Goal: Task Accomplishment & Management: Complete application form

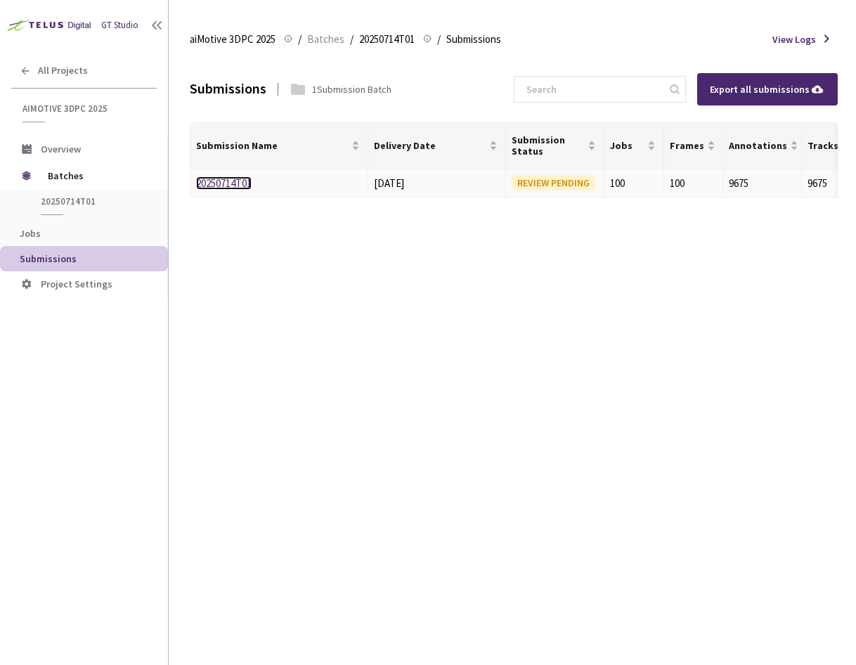
click at [243, 181] on link "20250714T01" at bounding box center [224, 182] width 56 height 13
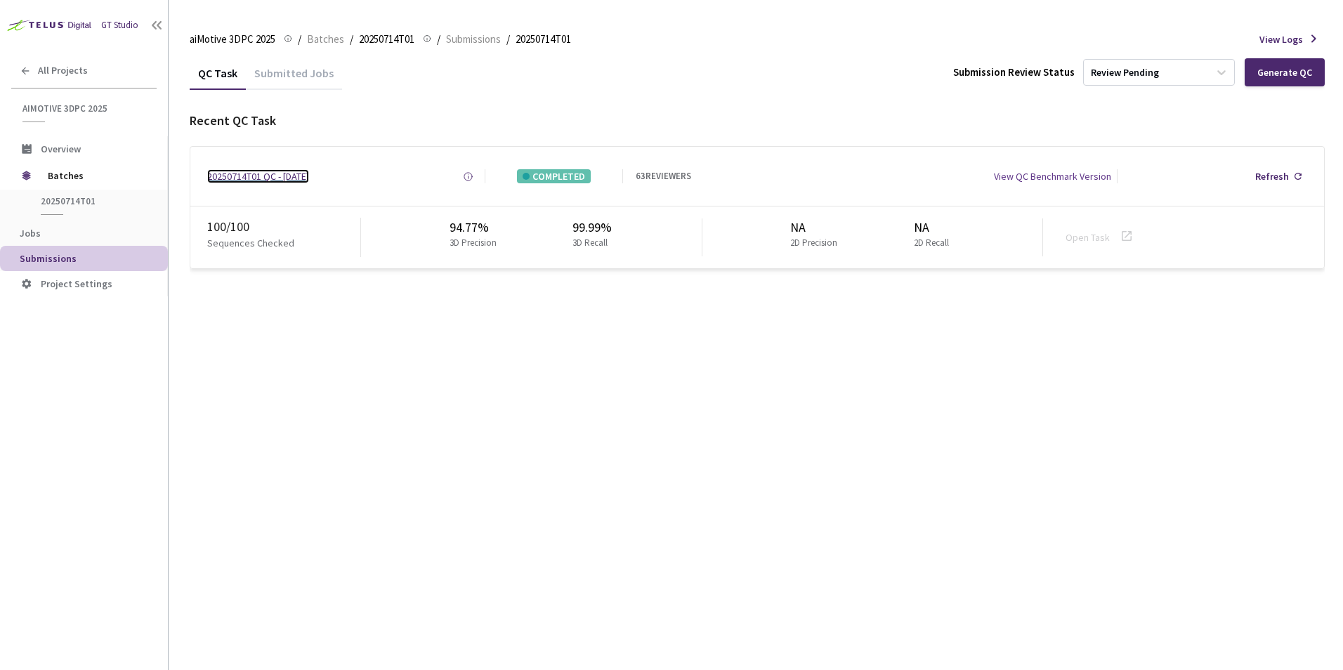
click at [300, 178] on div "20250714T01 QC - 18 Aug, 2025" at bounding box center [258, 176] width 102 height 14
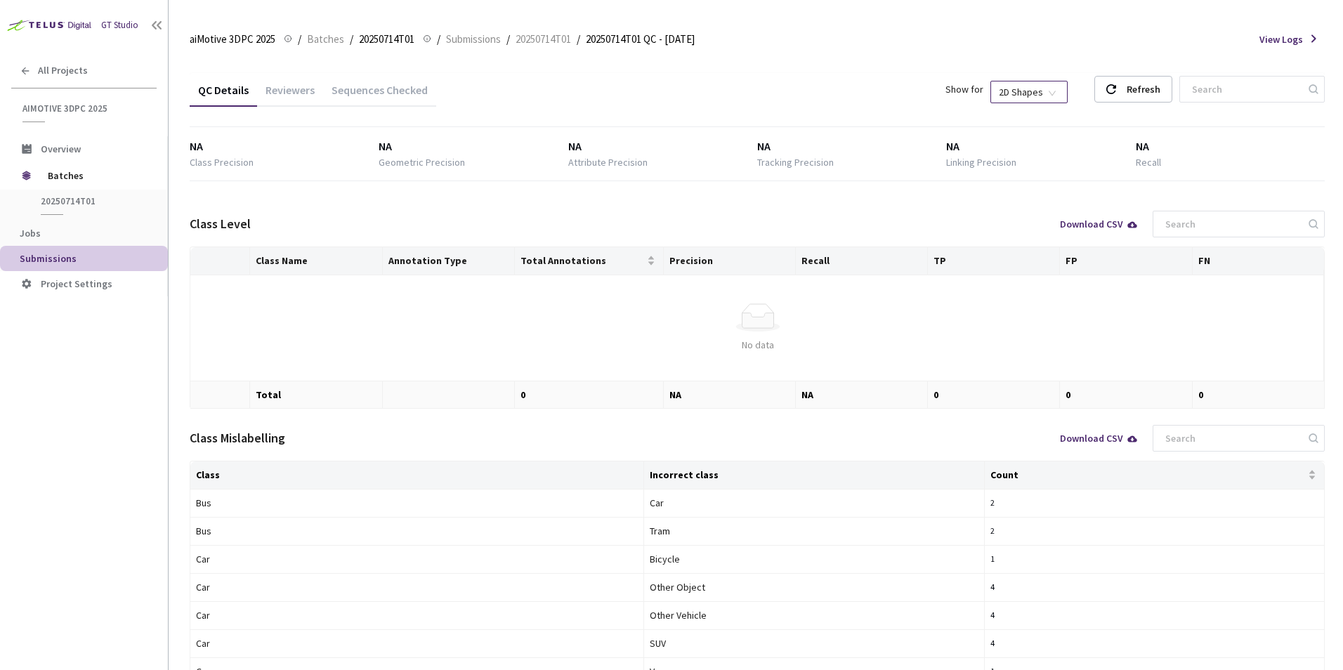
click at [855, 97] on span "2D Shapes" at bounding box center [1029, 92] width 60 height 21
click at [855, 120] on div "3D Shapes" at bounding box center [1043, 117] width 59 height 15
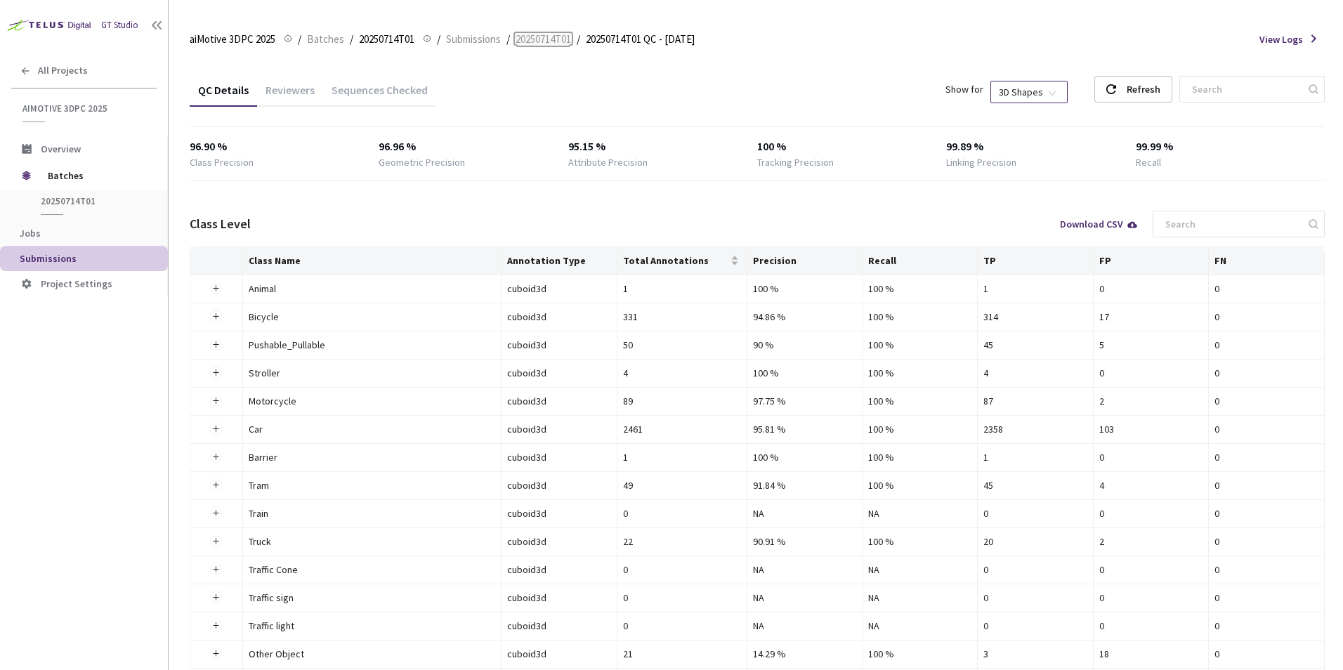
click at [552, 43] on span "20250714T01" at bounding box center [544, 39] width 56 height 17
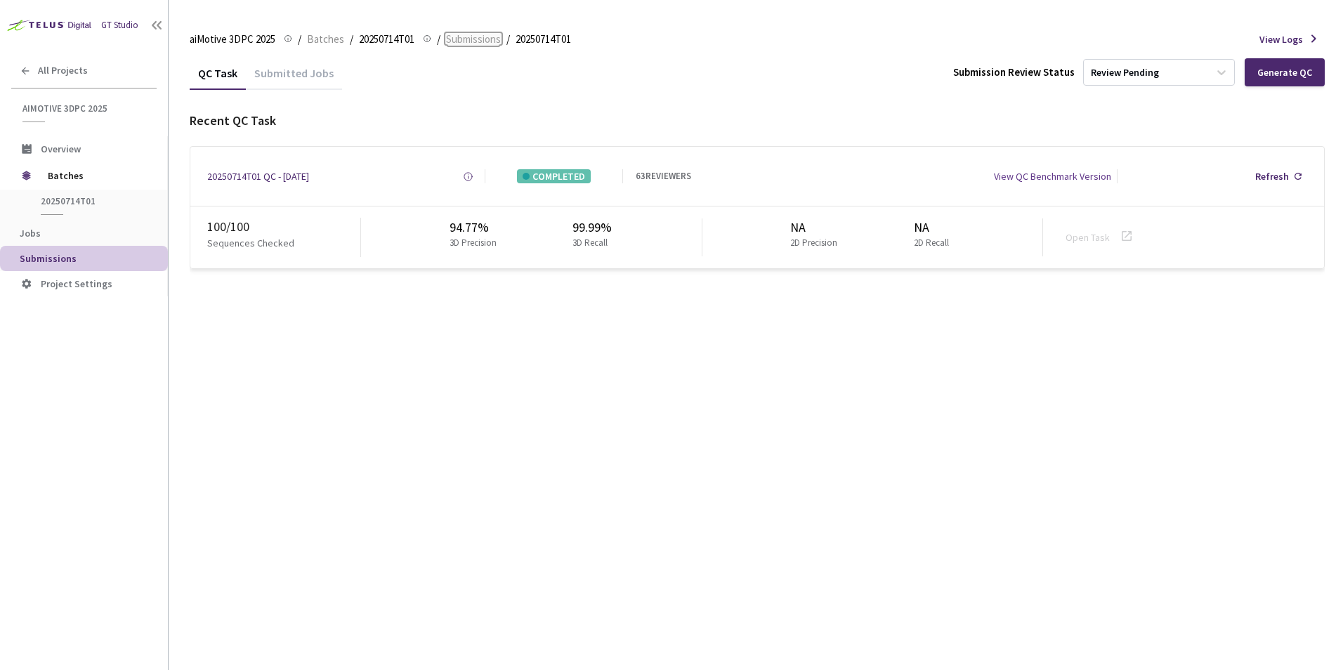
click at [462, 41] on span "Submissions" at bounding box center [473, 39] width 55 height 17
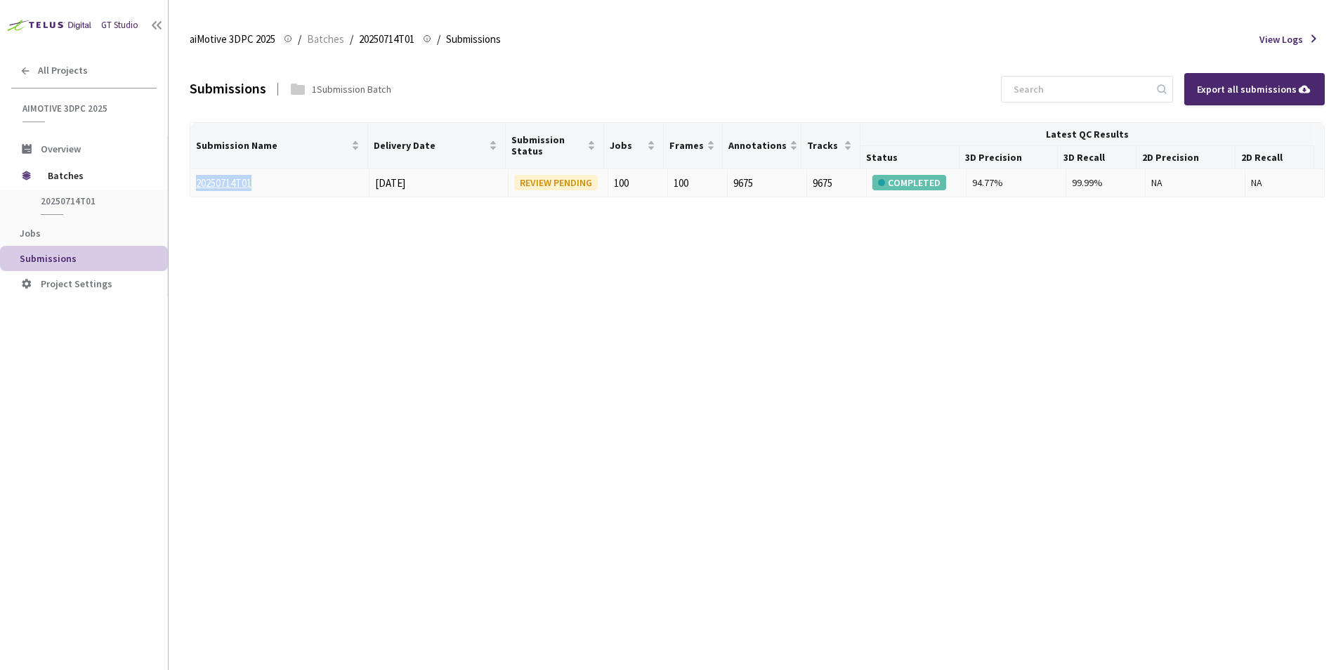
drag, startPoint x: 225, startPoint y: 186, endPoint x: 197, endPoint y: 182, distance: 28.4
click at [197, 182] on div "20250714T01" at bounding box center [270, 183] width 149 height 17
drag, startPoint x: 289, startPoint y: 177, endPoint x: 197, endPoint y: 185, distance: 91.7
click at [197, 185] on div "20250904T01" at bounding box center [270, 183] width 149 height 17
copy link "20250904T01"
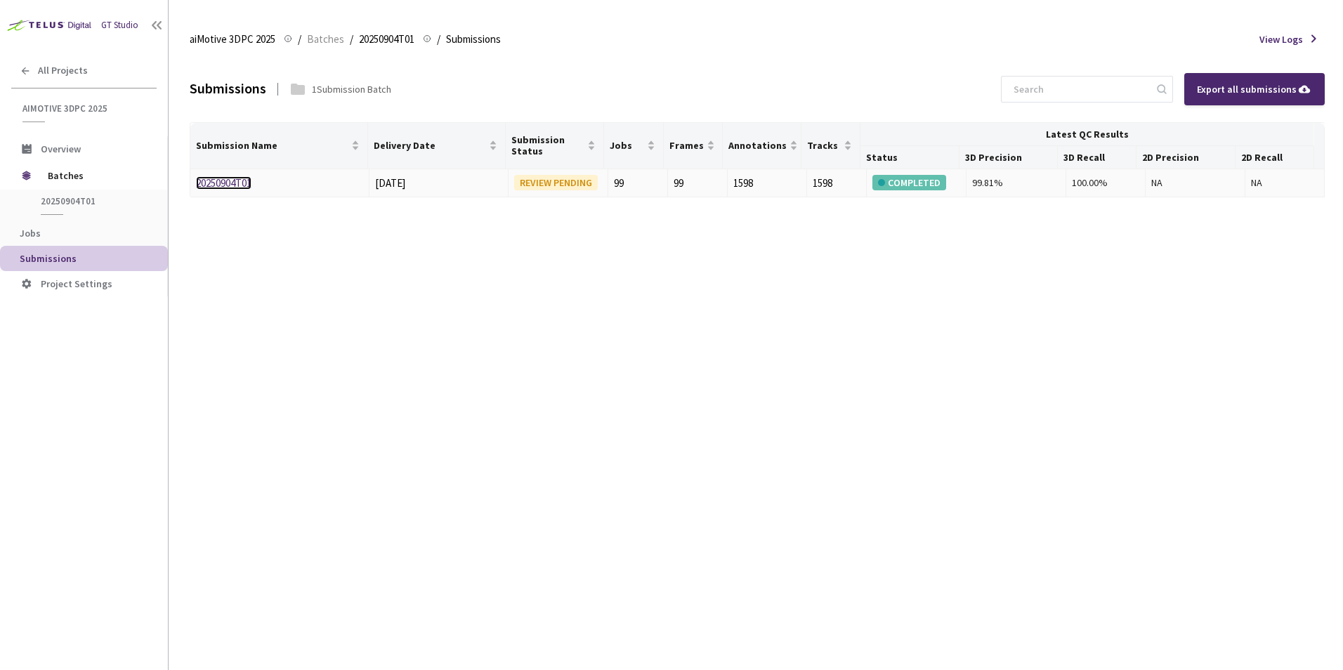
click at [235, 187] on link "20250904T01" at bounding box center [224, 182] width 56 height 13
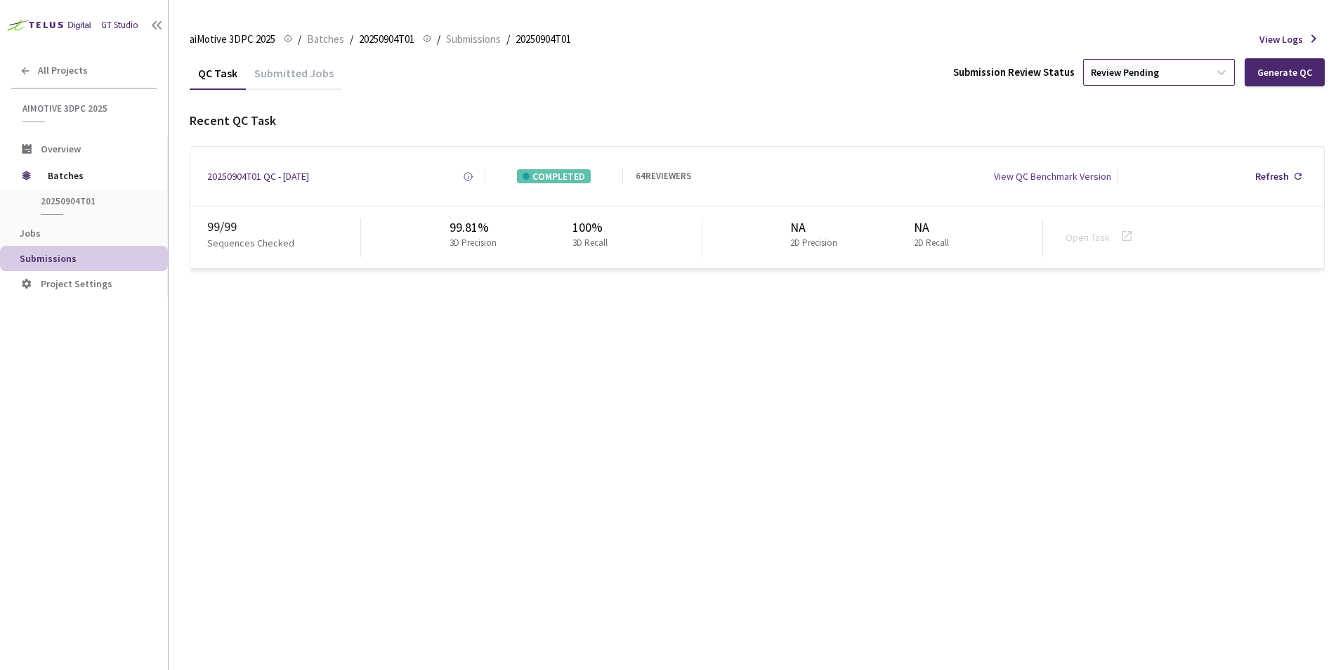
click at [1114, 67] on div "Review Pending" at bounding box center [1125, 72] width 68 height 13
click at [1130, 152] on p "Approve" at bounding box center [1162, 148] width 152 height 14
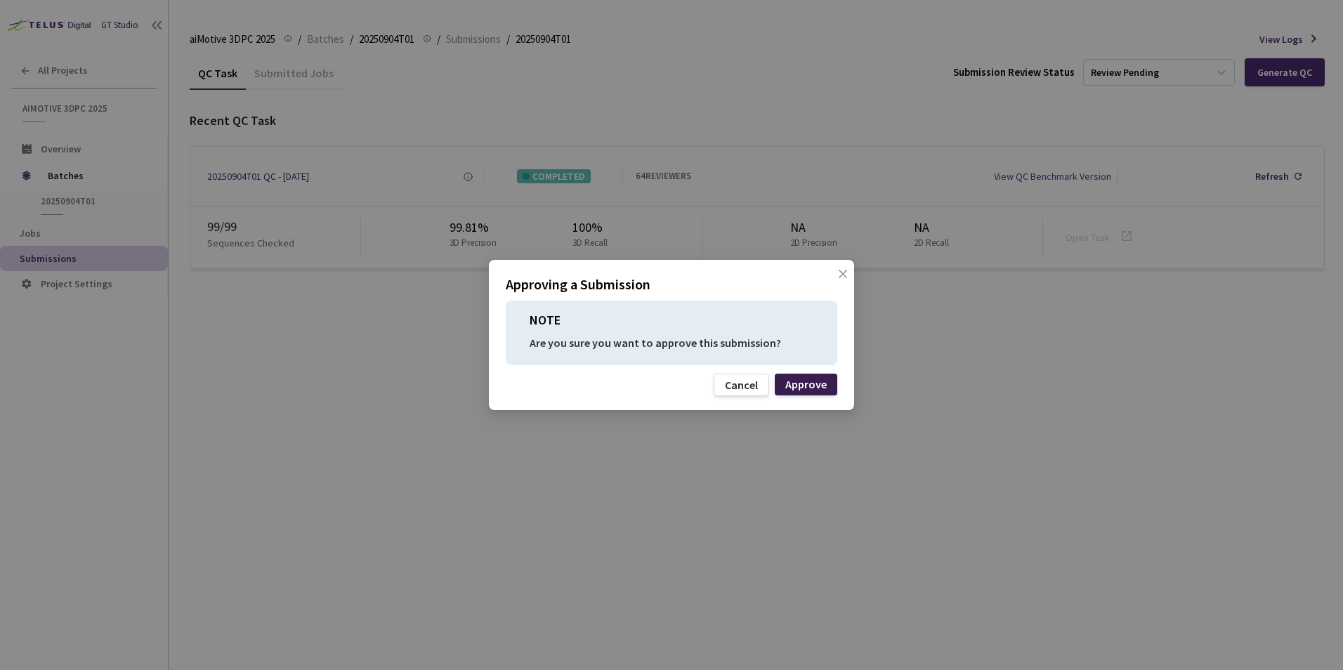
click at [792, 379] on div "Approve" at bounding box center [806, 384] width 41 height 11
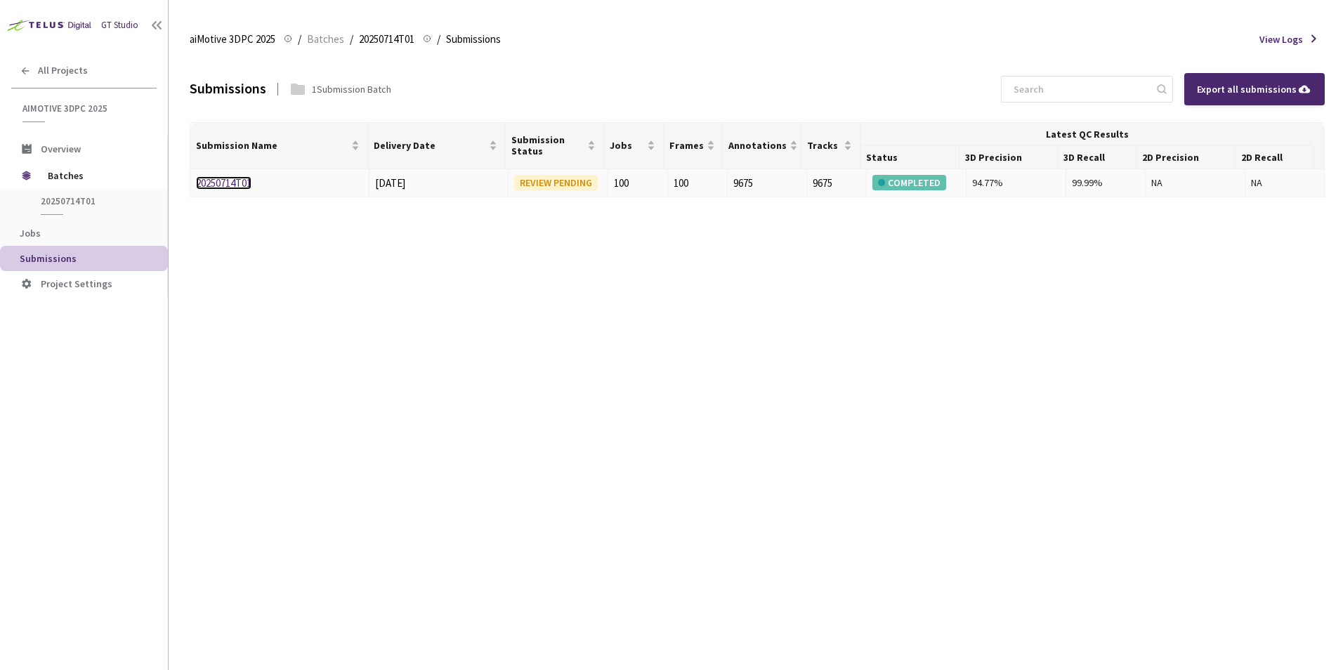
click at [227, 182] on link "20250714T01" at bounding box center [224, 182] width 56 height 13
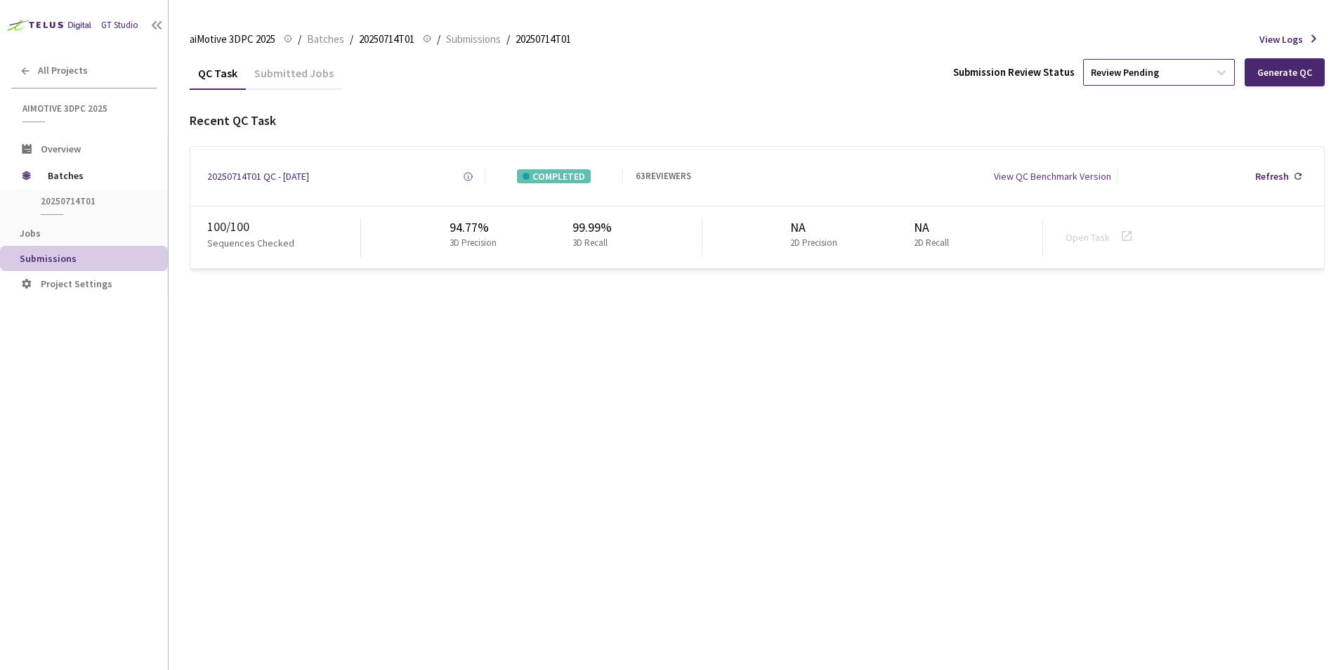
click at [1203, 77] on div "Review Pending" at bounding box center [1146, 72] width 125 height 22
click at [1179, 150] on p "Approve" at bounding box center [1162, 148] width 152 height 14
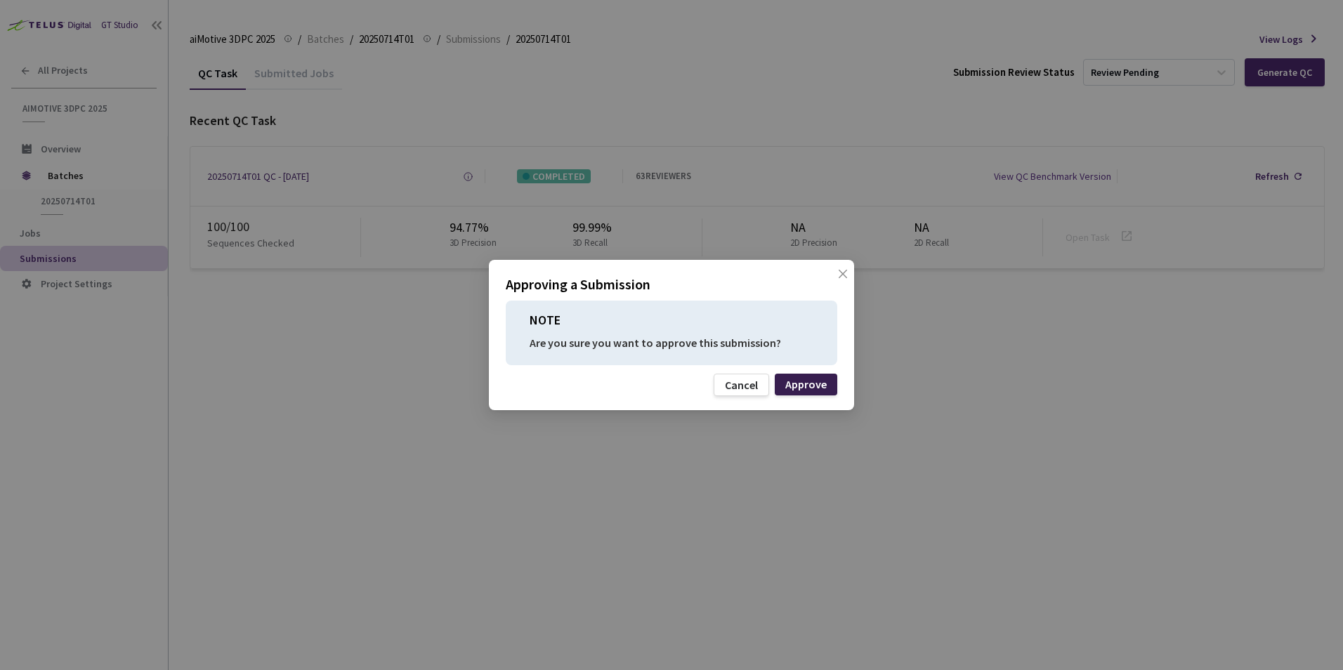
click at [806, 386] on div "Approve" at bounding box center [806, 384] width 41 height 11
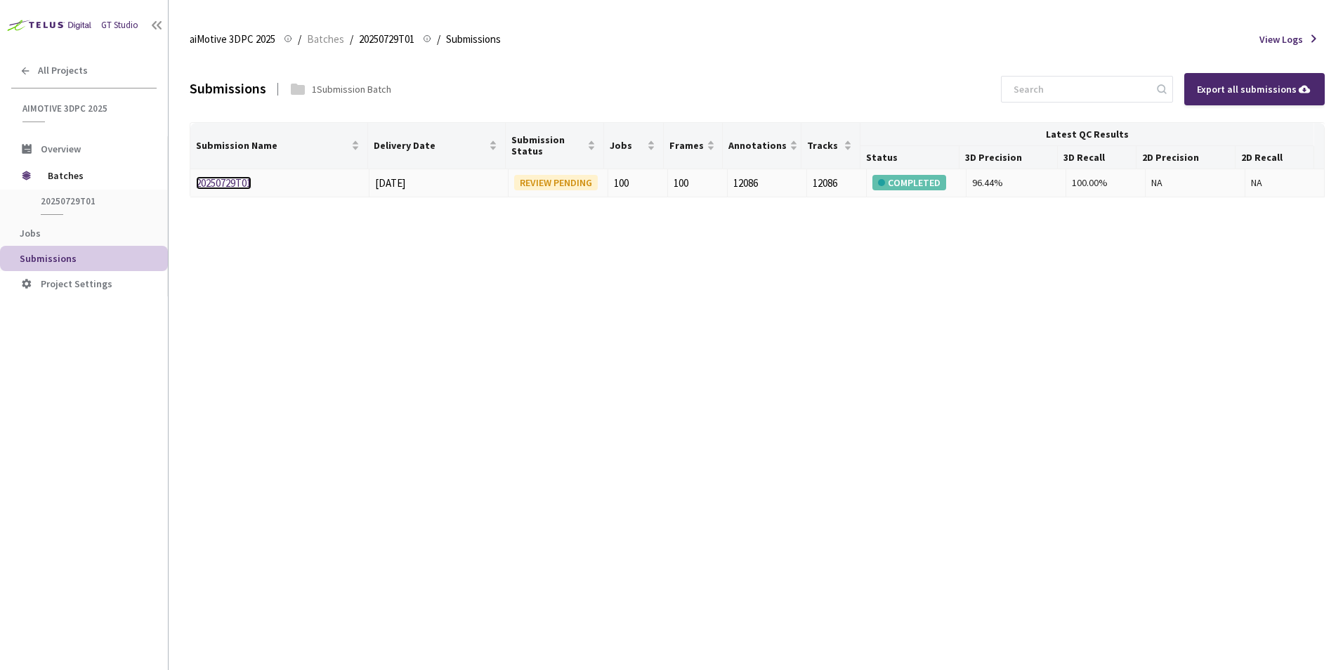
click at [240, 183] on link "20250729T01" at bounding box center [224, 182] width 56 height 13
click at [210, 183] on link "20250729T01" at bounding box center [224, 182] width 56 height 13
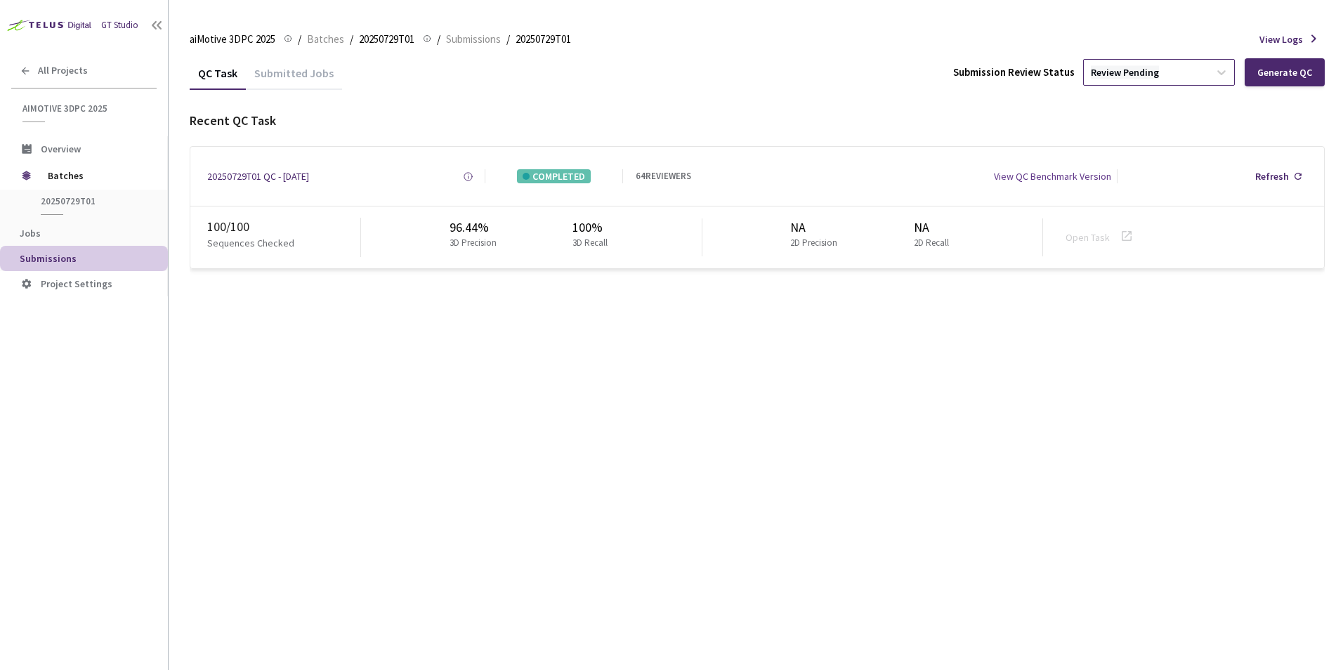
click at [1106, 71] on div "Review Pending" at bounding box center [1125, 72] width 68 height 13
click at [1134, 145] on p "Approve" at bounding box center [1162, 148] width 152 height 14
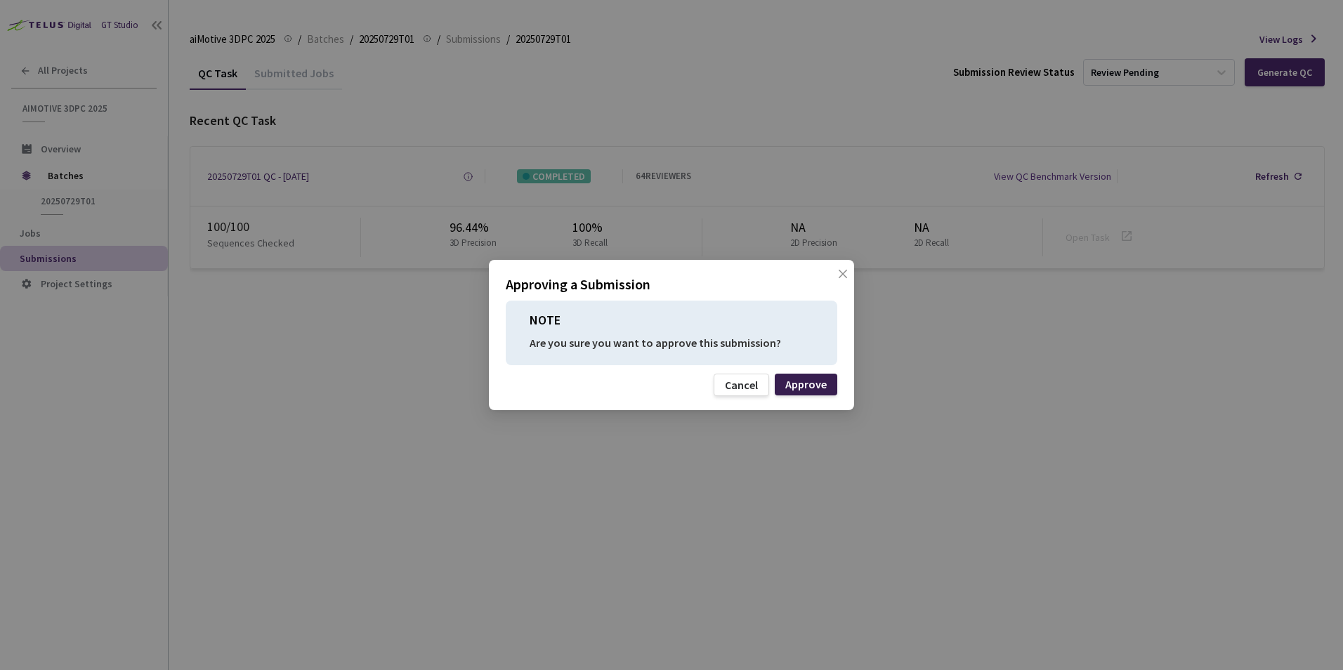
click at [801, 381] on div "Approve" at bounding box center [806, 384] width 41 height 11
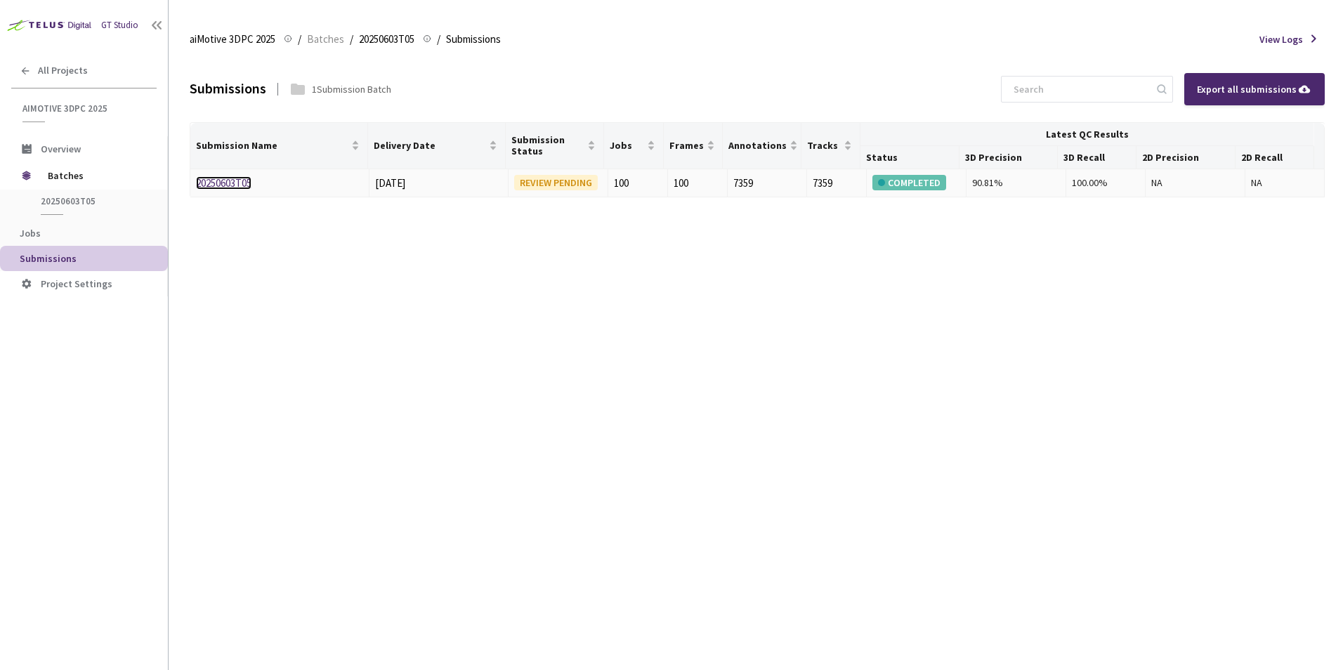
click at [229, 184] on link "20250603T05" at bounding box center [224, 182] width 56 height 13
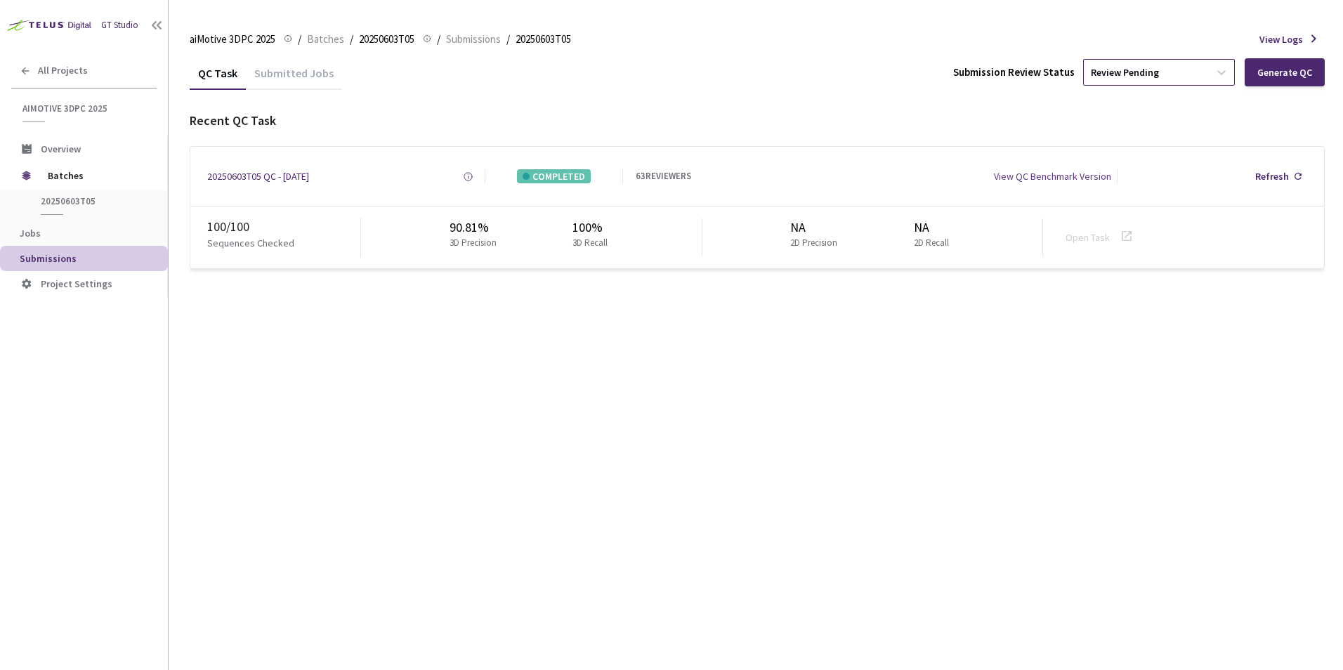
click at [1174, 76] on div "Review Pending" at bounding box center [1146, 72] width 125 height 22
click at [885, 96] on div "QC Task Submitted Jobs Submission Review Status option Review Pending focused, …" at bounding box center [757, 162] width 1135 height 213
click at [1144, 81] on div "Review Pending" at bounding box center [1146, 72] width 125 height 22
click at [308, 183] on div "20250603T05 QC - 30 Jun, 2025" at bounding box center [258, 176] width 102 height 14
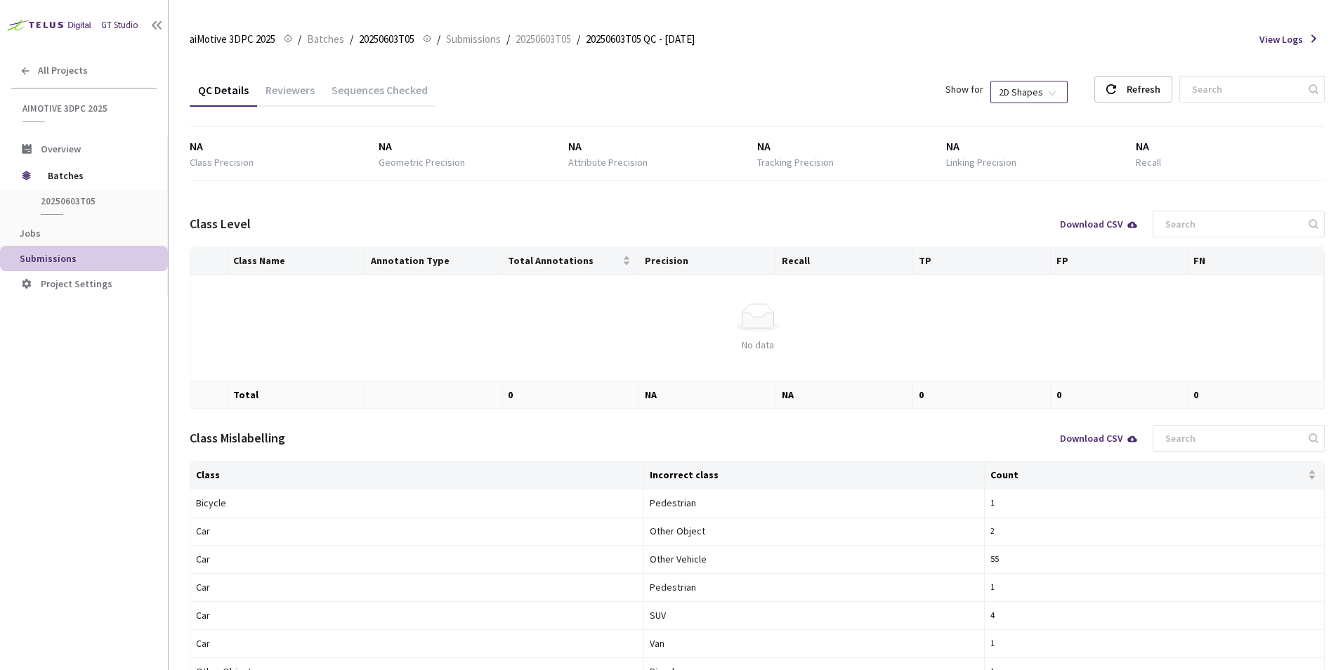
click at [1033, 95] on span "2D Shapes" at bounding box center [1029, 92] width 60 height 21
click at [1040, 112] on div "3D Shapes" at bounding box center [1043, 117] width 59 height 15
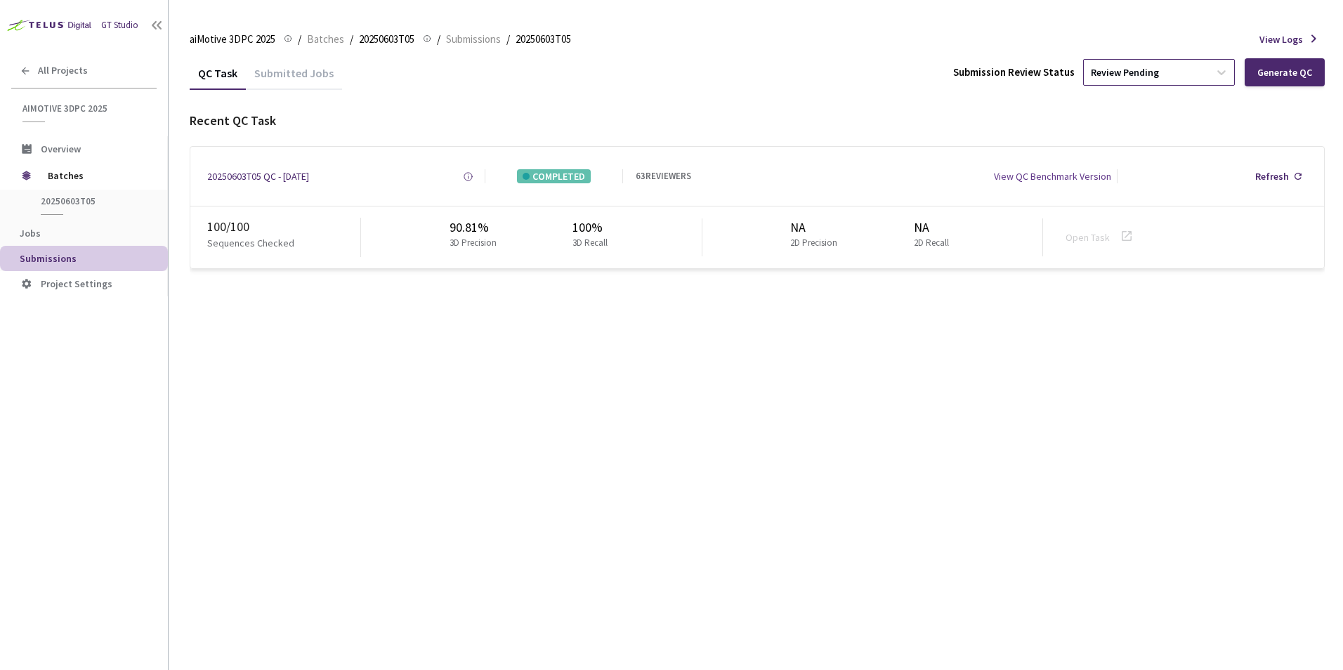
click at [1163, 76] on div "Review Pending" at bounding box center [1146, 72] width 125 height 22
click at [1136, 207] on p "Initiate re-work for this submission batch." at bounding box center [1162, 209] width 152 height 18
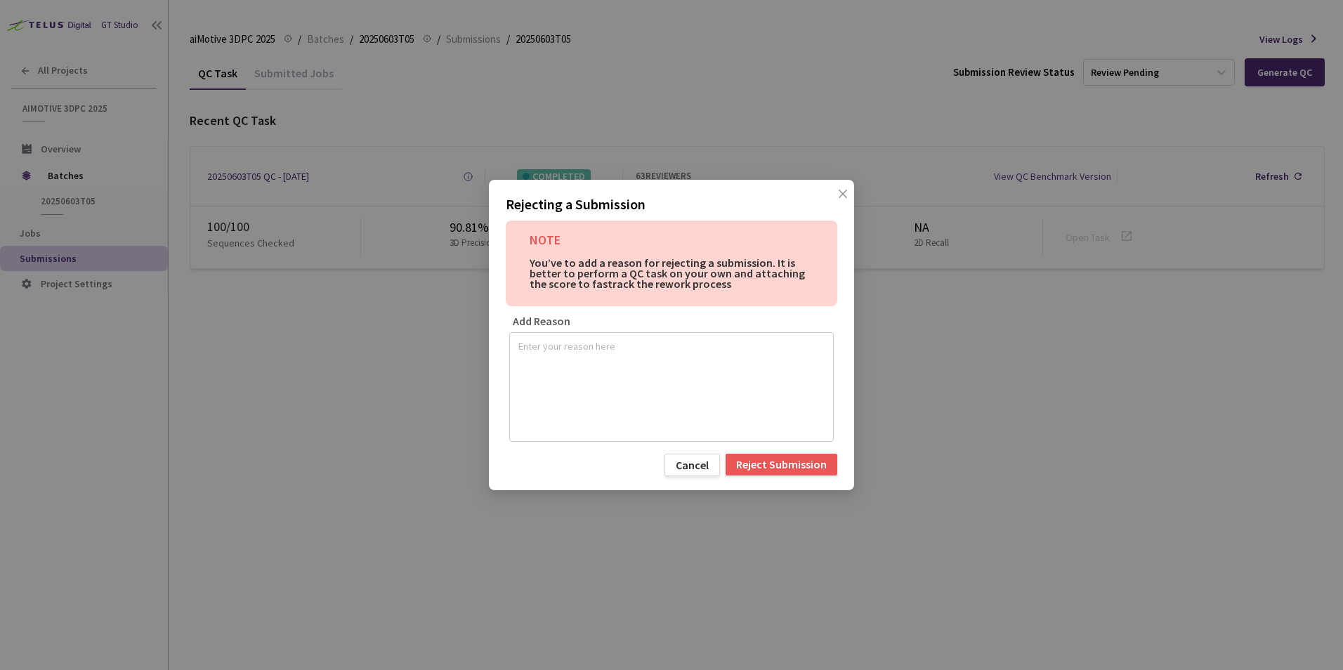
click at [601, 378] on textarea at bounding box center [672, 385] width 306 height 98
type textarea "low attribute precision"
click at [760, 467] on div "Reject Submission" at bounding box center [781, 464] width 91 height 11
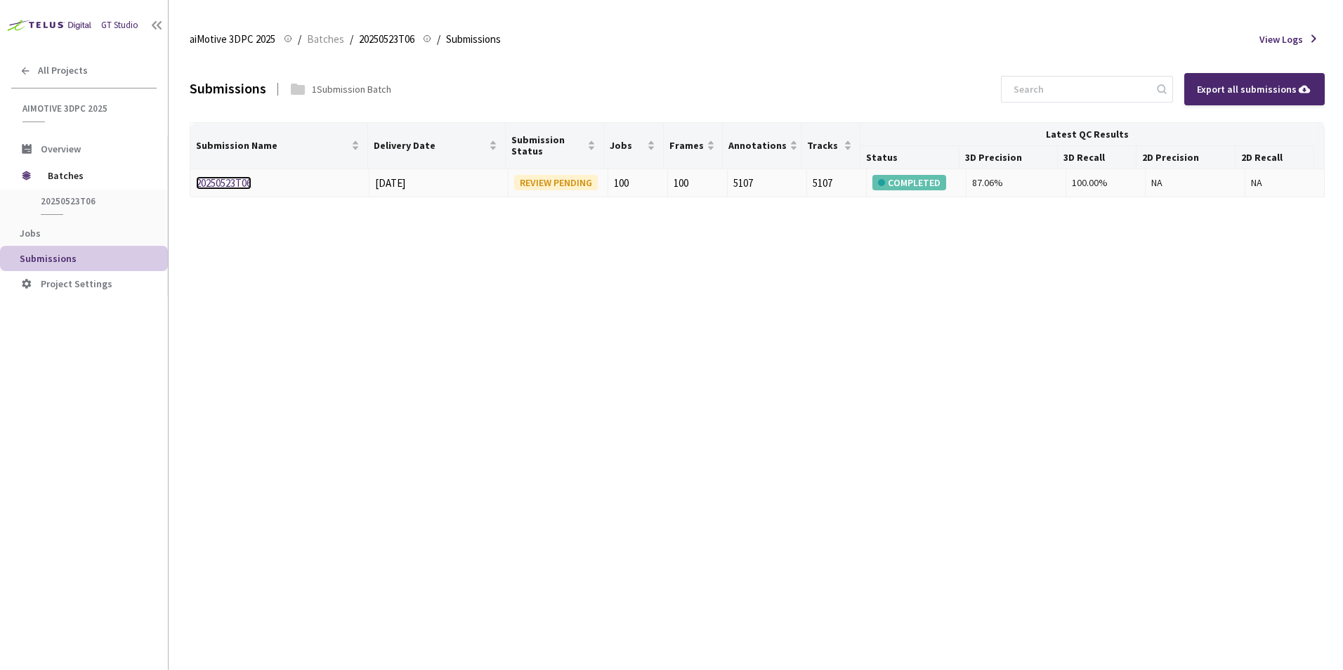
click at [234, 183] on link "20250523T06" at bounding box center [224, 182] width 56 height 13
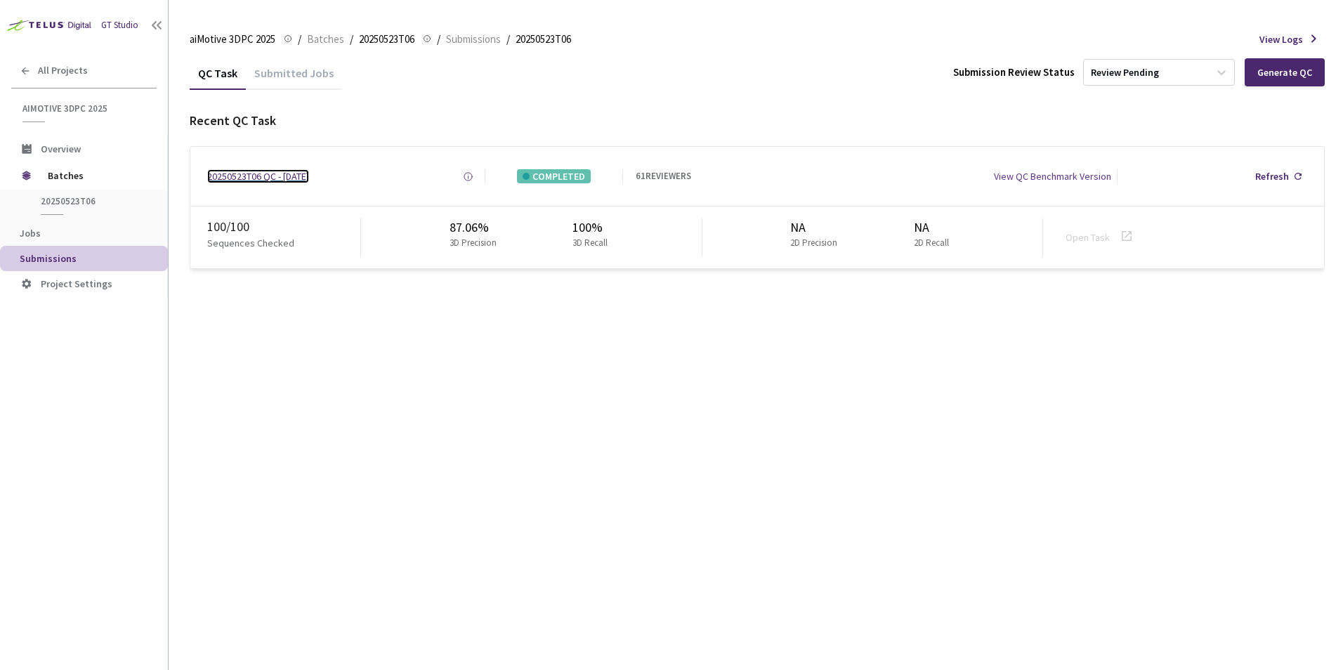
click at [234, 183] on div "20250523T06 QC - 02 Jun, 2025" at bounding box center [258, 176] width 102 height 14
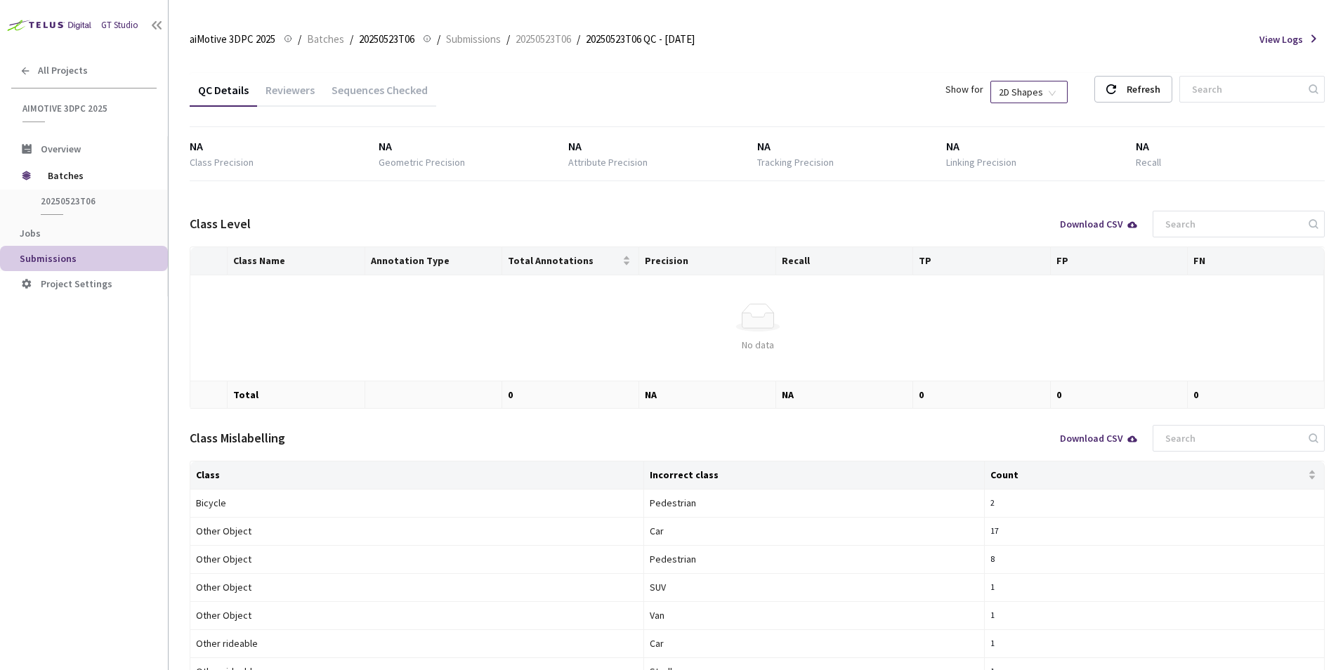
click at [1053, 85] on span "2D Shapes" at bounding box center [1029, 92] width 60 height 21
click at [1044, 112] on div "3D Shapes" at bounding box center [1043, 117] width 59 height 15
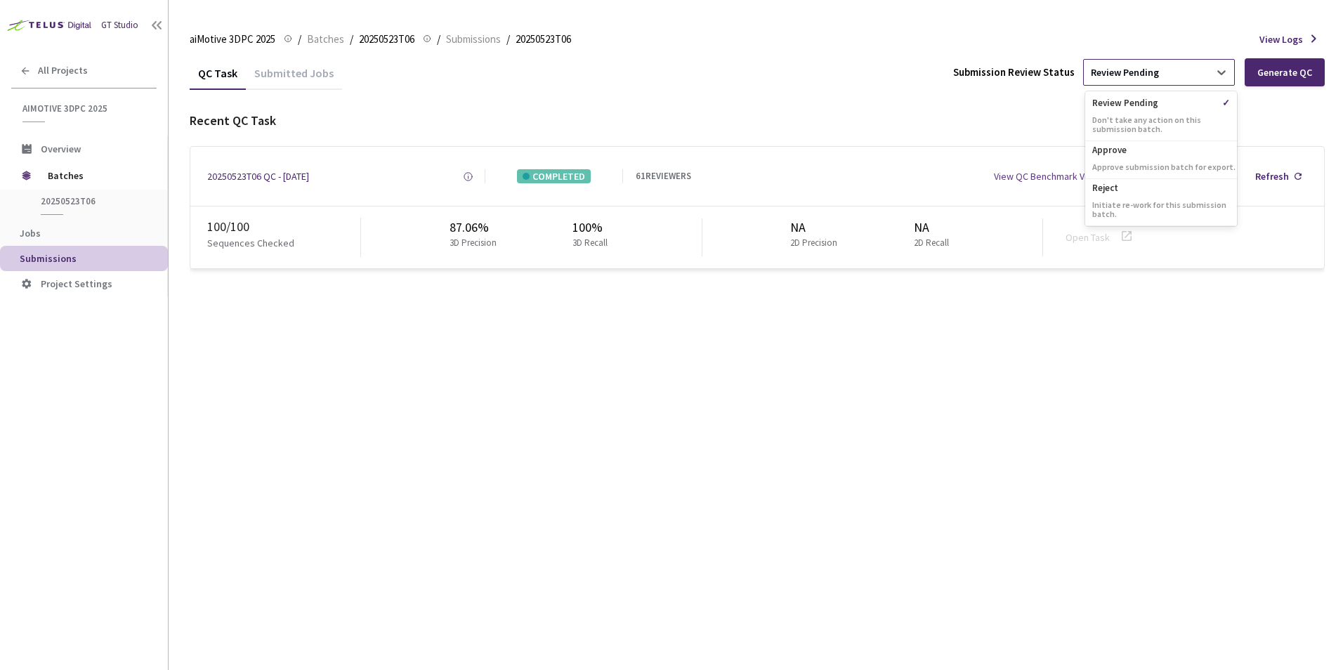
click at [1123, 82] on div "Review Pending" at bounding box center [1146, 72] width 125 height 22
click at [1135, 197] on div "Reject Initiate re-work for this submission batch." at bounding box center [1162, 202] width 152 height 47
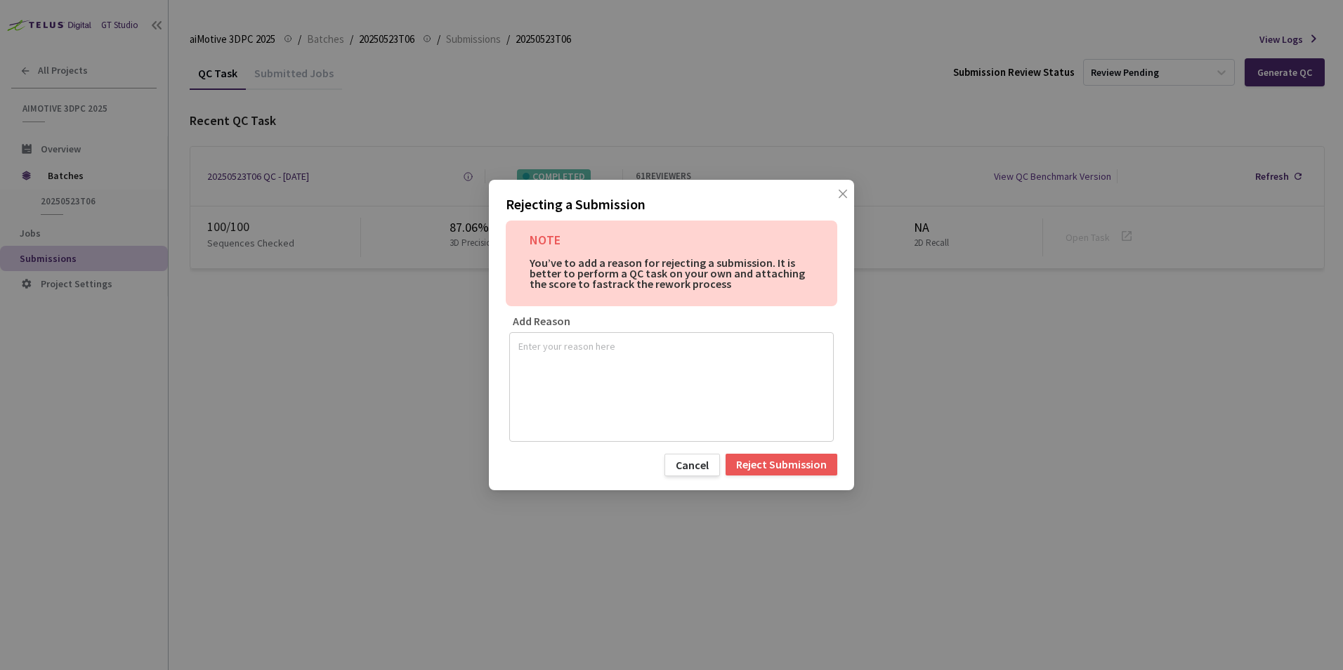
click at [566, 351] on textarea at bounding box center [672, 385] width 306 height 98
click at [592, 347] on textarea "low geometric pr4ecision" at bounding box center [672, 385] width 306 height 98
type textarea "low geometric precision"
click at [760, 459] on div "Reject Submission" at bounding box center [781, 464] width 91 height 11
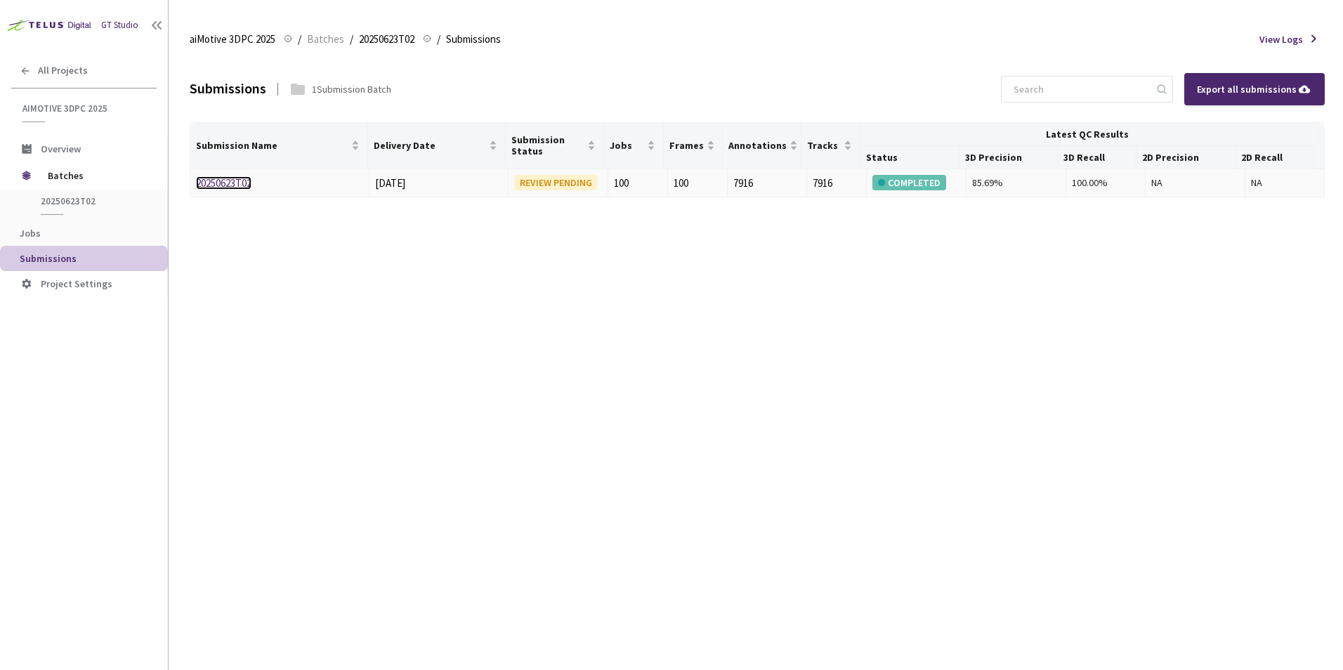
click at [213, 183] on link "20250623T02" at bounding box center [224, 182] width 56 height 13
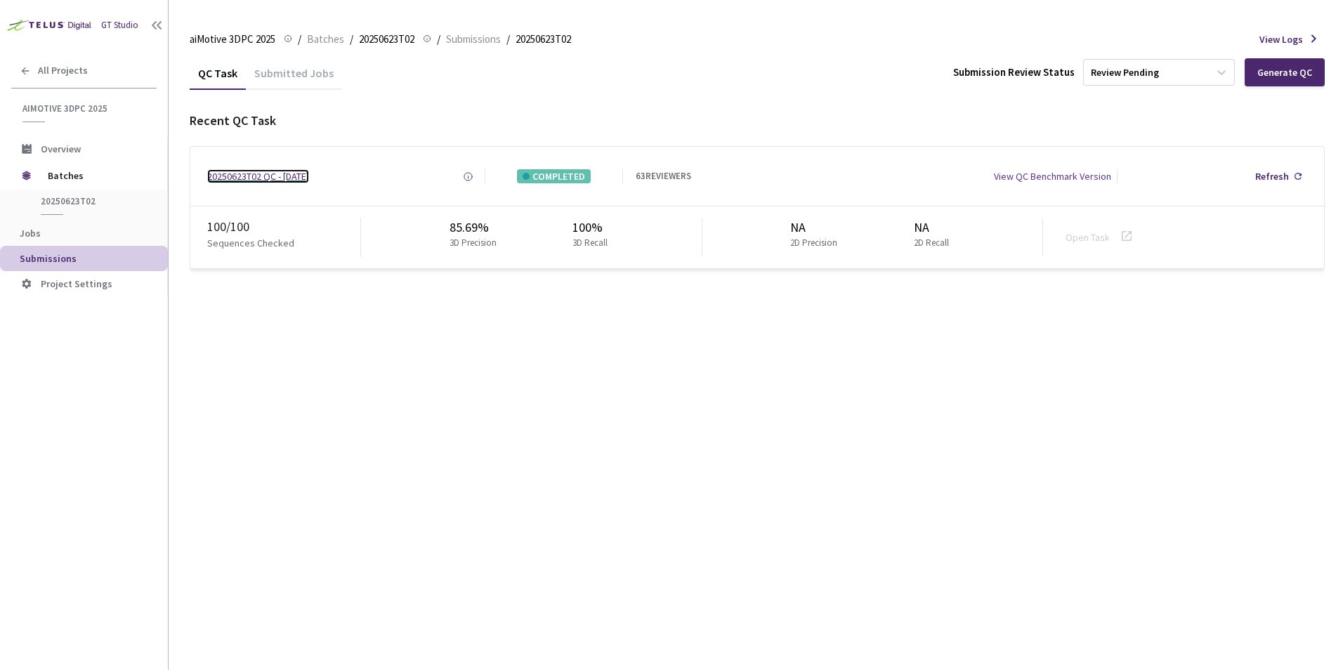
click at [221, 178] on div "20250623T02 QC - [DATE]" at bounding box center [258, 176] width 102 height 14
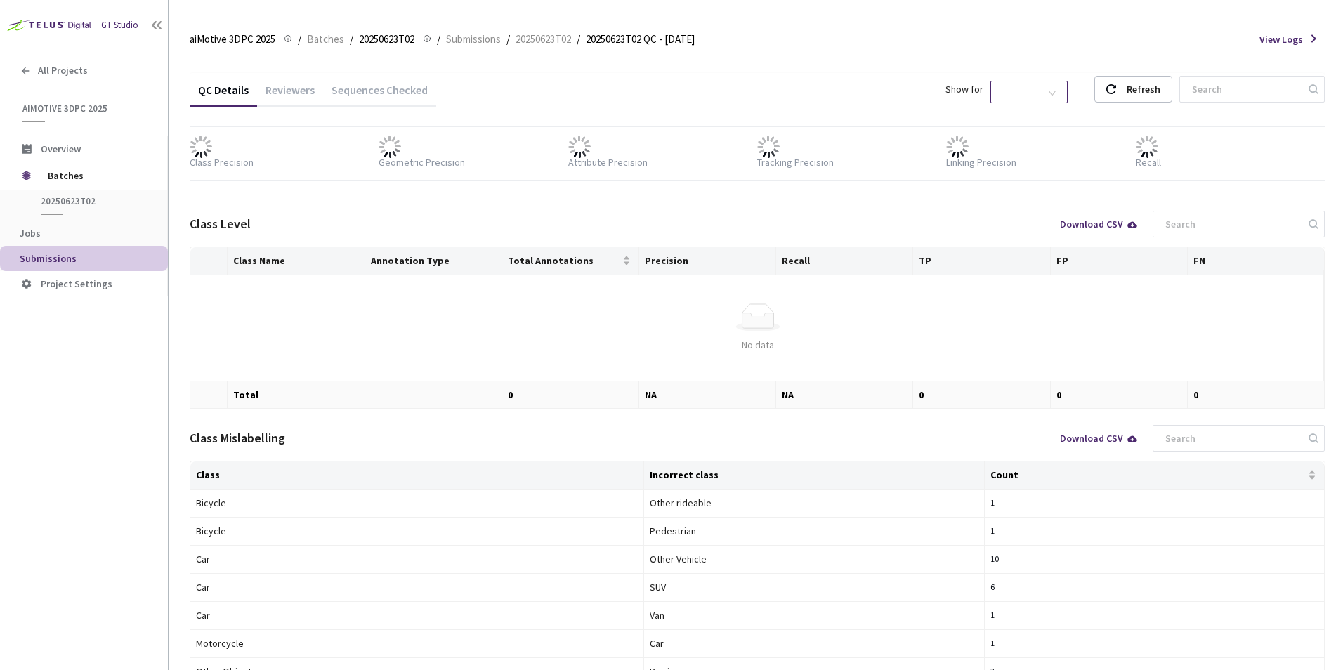
click at [1058, 94] on span "2D Shapes" at bounding box center [1029, 92] width 60 height 21
click at [1051, 117] on div "3D Shapes" at bounding box center [1043, 117] width 59 height 15
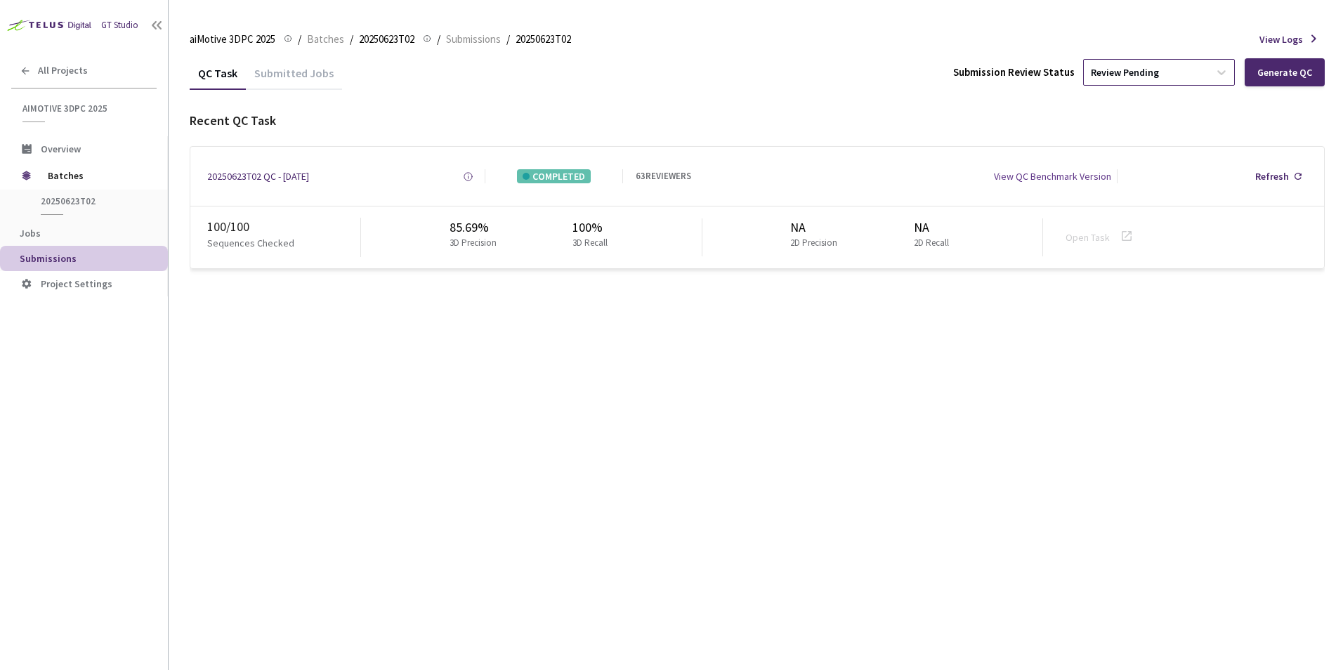
click at [1123, 80] on div "Review Pending" at bounding box center [1146, 72] width 125 height 22
click at [1123, 189] on p "Reject" at bounding box center [1162, 186] width 152 height 14
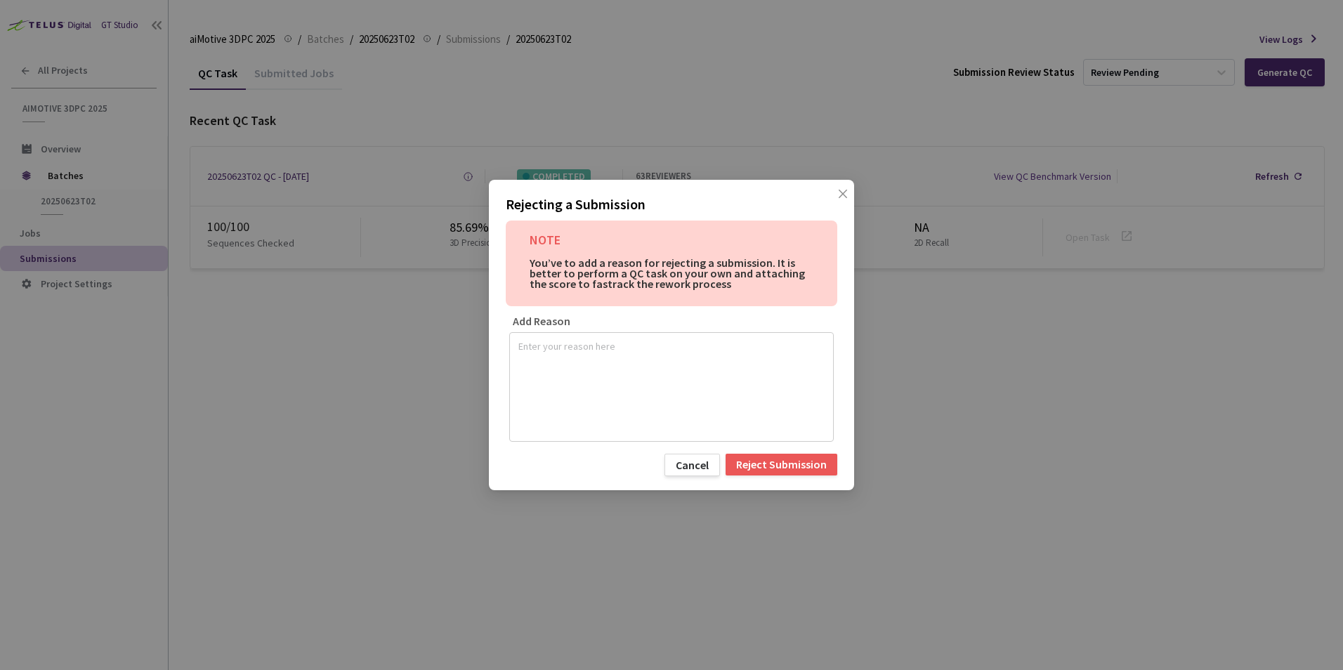
click at [662, 334] on div at bounding box center [671, 387] width 325 height 110
click at [662, 348] on textarea at bounding box center [672, 385] width 306 height 98
click at [607, 356] on textarea "low geometric, attribute and class precision" at bounding box center [672, 385] width 306 height 98
type textarea "low geometric, attribute and class precision"
click at [795, 468] on div "Reject Submission" at bounding box center [781, 464] width 91 height 11
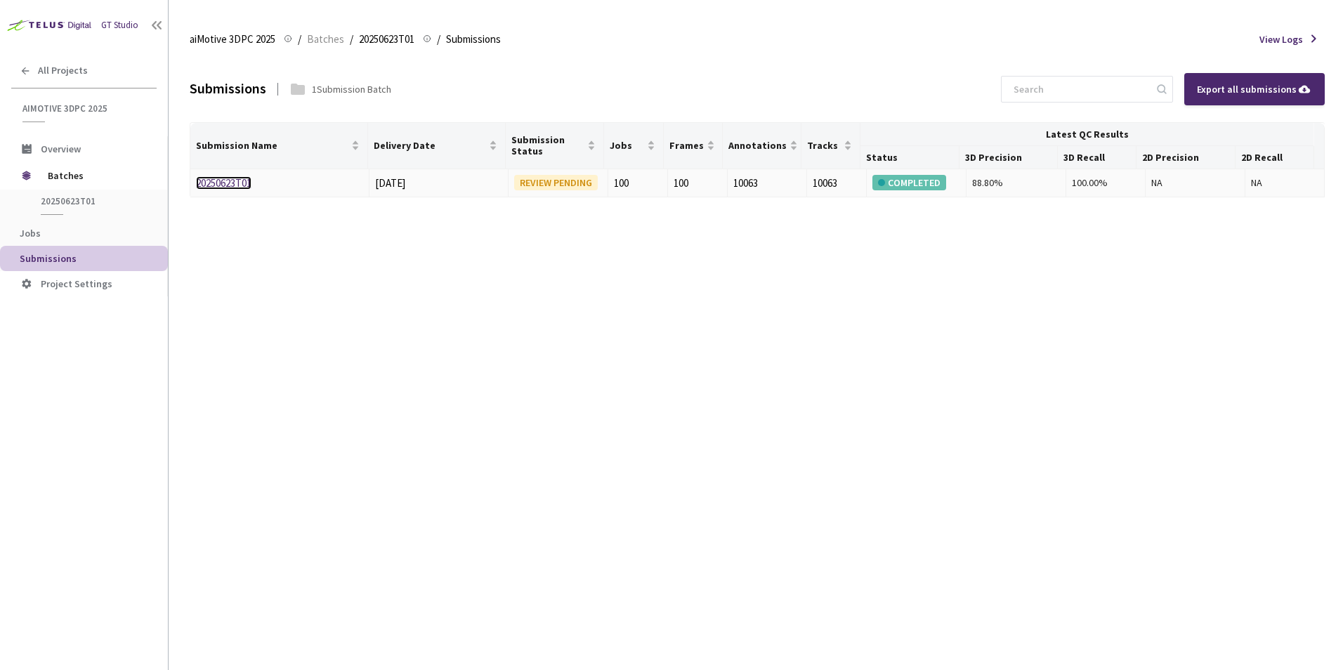
click at [245, 183] on link "20250623T01" at bounding box center [224, 182] width 56 height 13
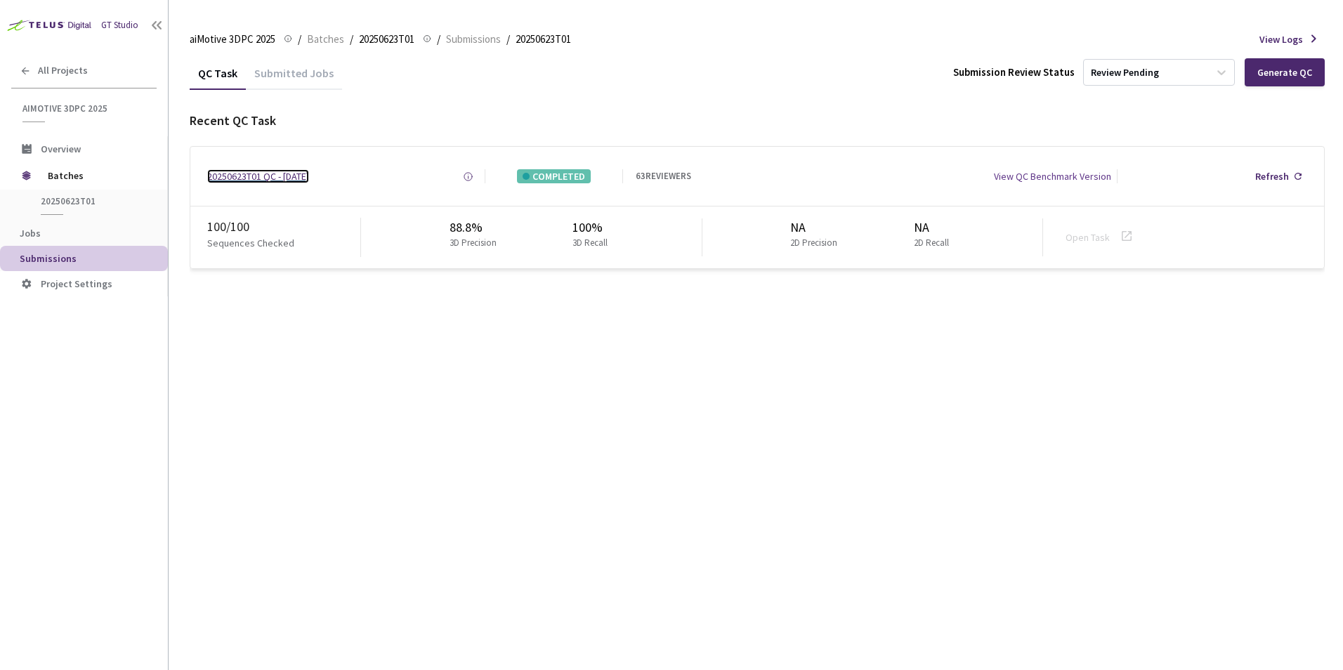
click at [239, 176] on div "20250623T01 QC - [DATE]" at bounding box center [258, 176] width 102 height 14
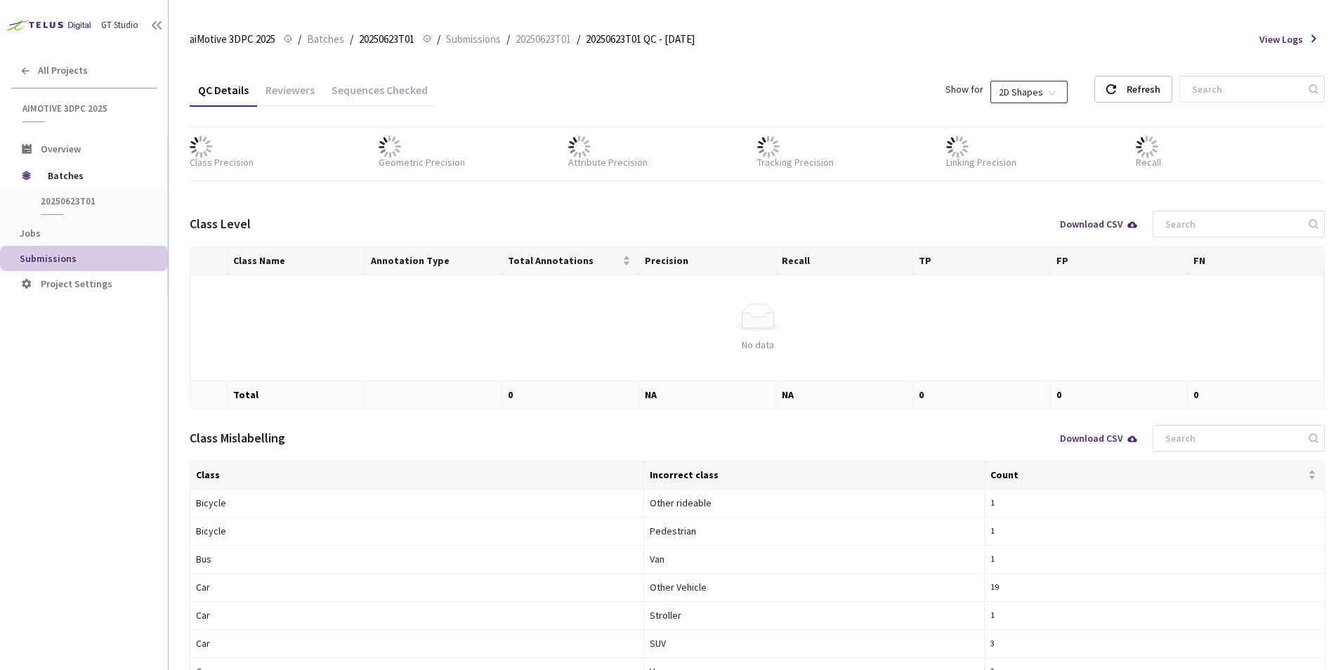
click at [1043, 91] on span "2D Shapes" at bounding box center [1029, 92] width 60 height 21
click at [1038, 112] on div "3D Shapes" at bounding box center [1043, 117] width 59 height 15
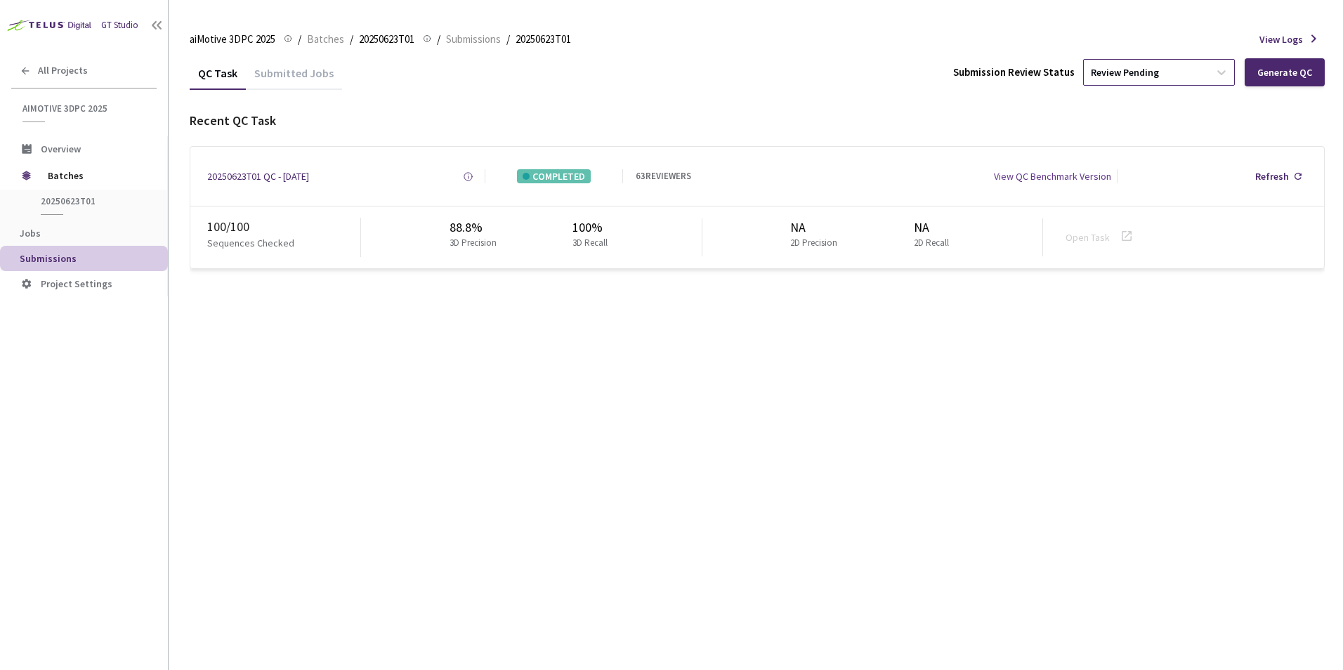
click at [1182, 79] on div "Review Pending" at bounding box center [1146, 72] width 125 height 22
click at [1165, 193] on p "Reject" at bounding box center [1162, 186] width 152 height 14
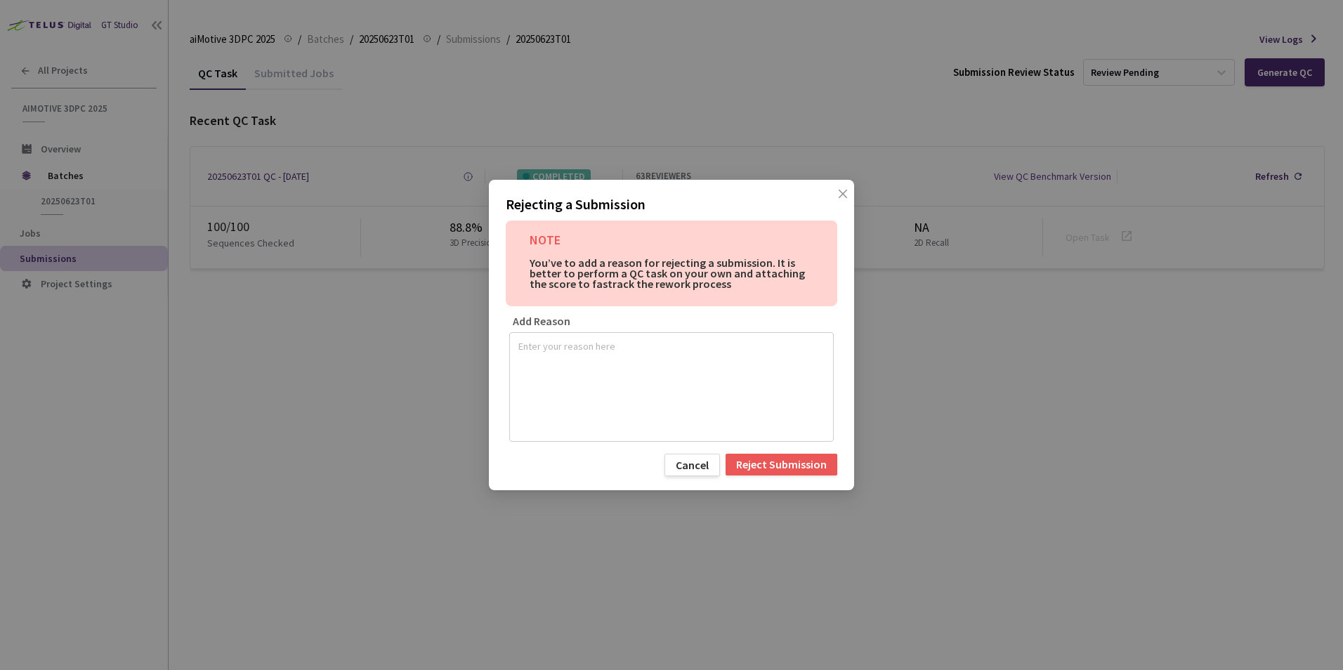
click at [617, 348] on textarea at bounding box center [672, 385] width 306 height 98
type textarea "low attribute, class and geometric precision"
click at [790, 460] on div "Reject Submission" at bounding box center [781, 464] width 91 height 11
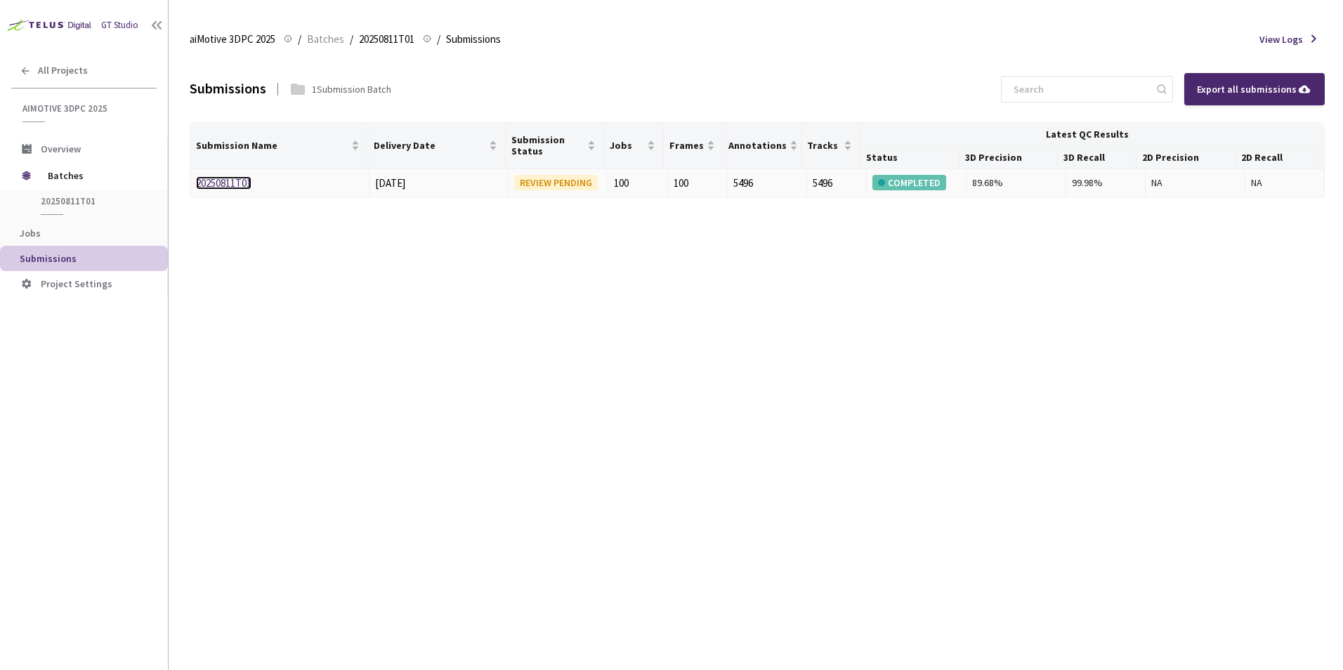
click at [214, 185] on link "20250811T01" at bounding box center [224, 182] width 56 height 13
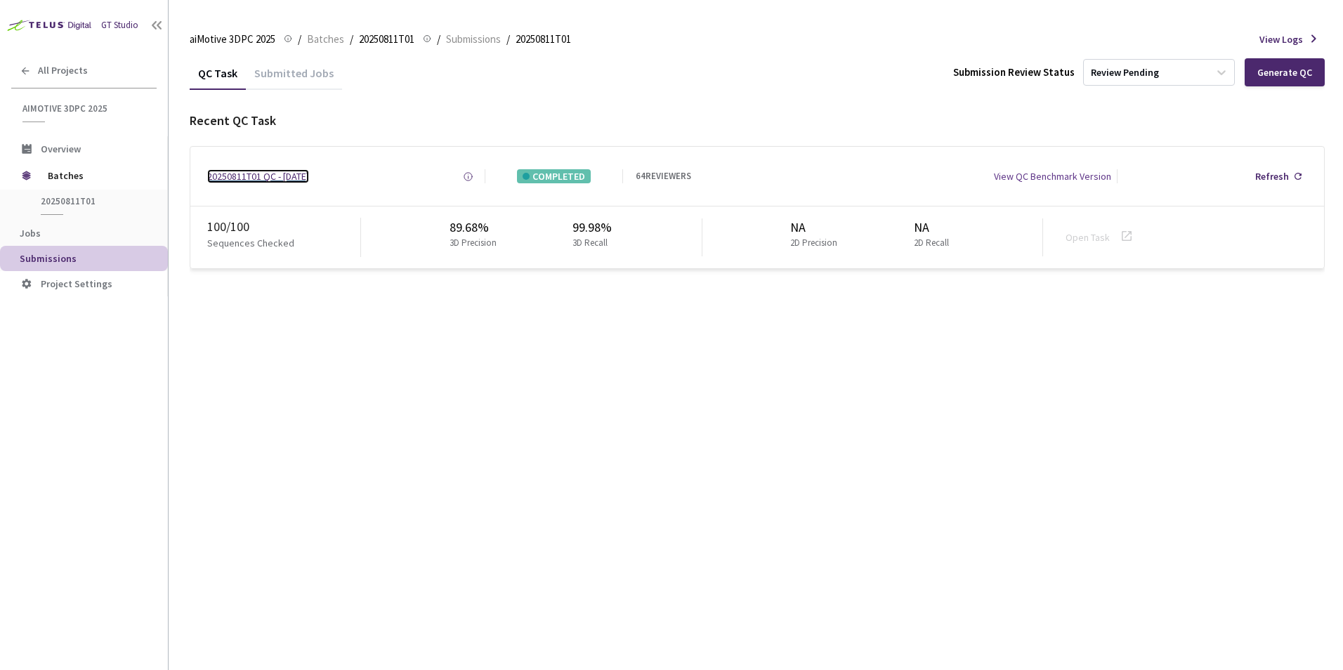
click at [261, 176] on div "20250811T01 QC - [DATE]" at bounding box center [258, 176] width 102 height 14
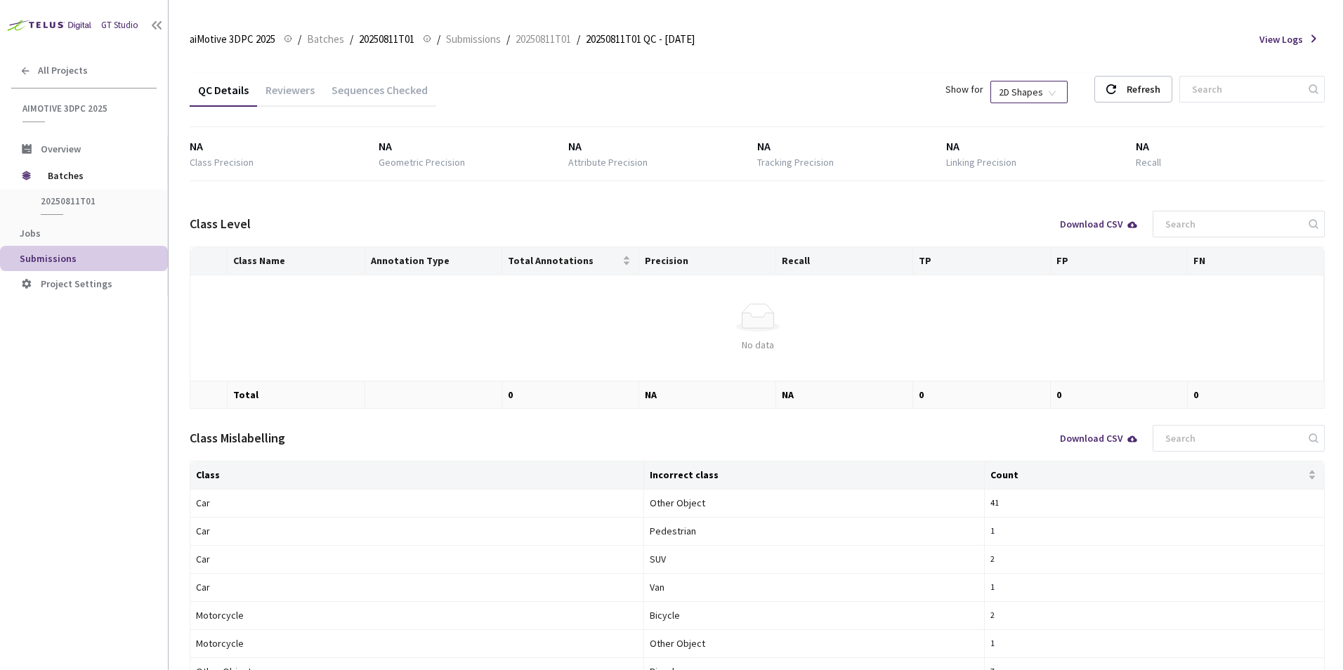
click at [1039, 93] on span "2D Shapes" at bounding box center [1029, 92] width 60 height 21
click at [1044, 116] on div "3D Shapes" at bounding box center [1043, 117] width 59 height 15
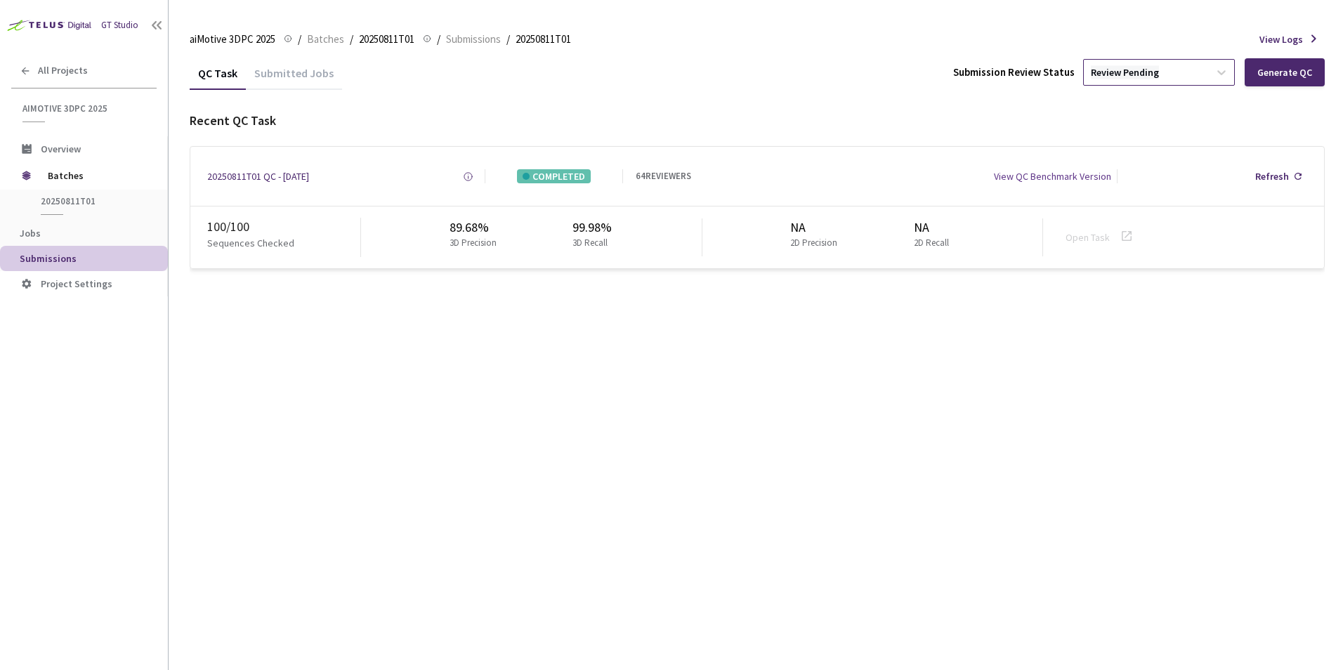
click at [1133, 79] on div "Review Pending" at bounding box center [1125, 72] width 68 height 13
click at [1150, 200] on p "Initiate re-work for this submission batch." at bounding box center [1162, 209] width 152 height 18
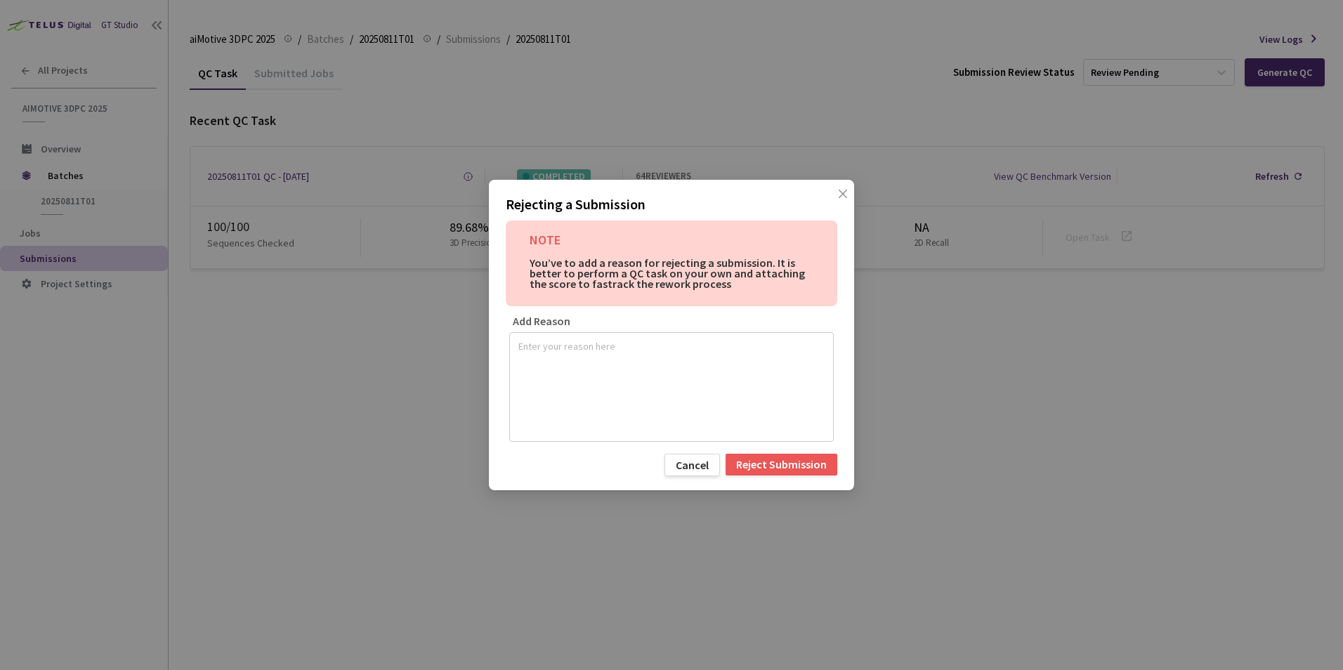
click at [764, 356] on textarea at bounding box center [672, 385] width 306 height 98
type textarea "low geometric, attribute and class precision"
click at [765, 465] on div "Reject Submission" at bounding box center [781, 464] width 91 height 11
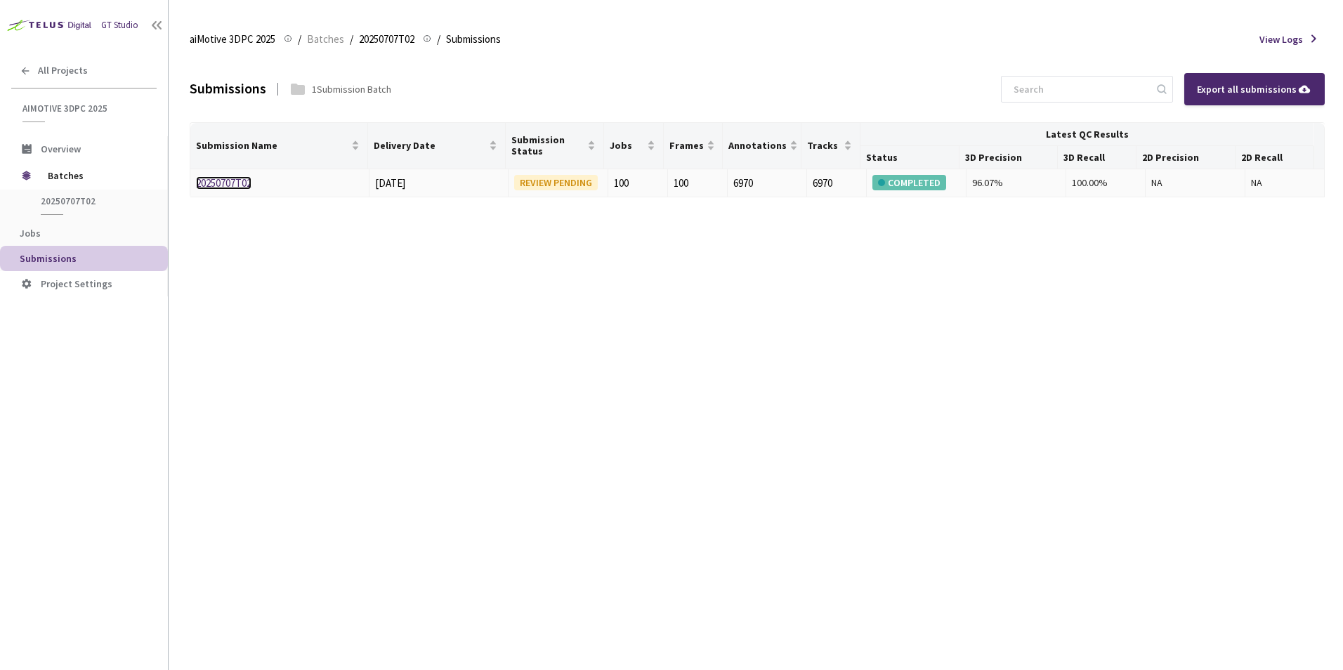
click at [207, 182] on link "20250707T02" at bounding box center [224, 182] width 56 height 13
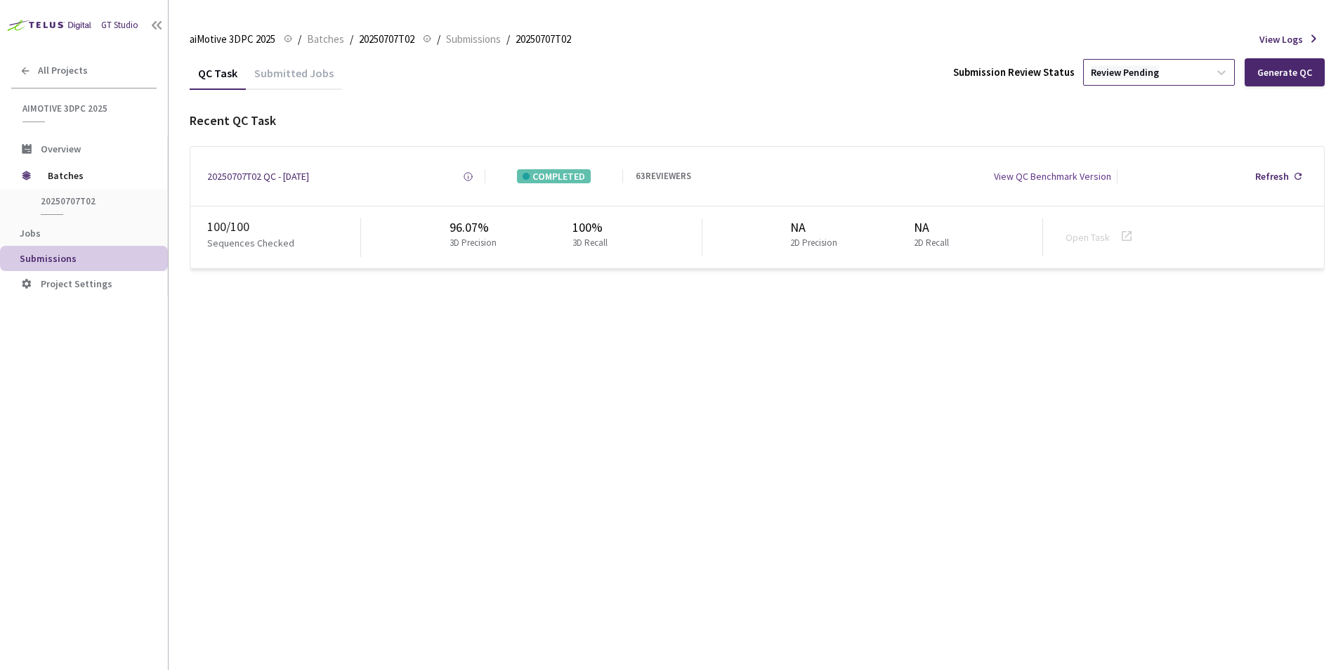
click at [1108, 74] on div "Review Pending" at bounding box center [1125, 72] width 68 height 13
click at [1121, 202] on p "Initiate re-work for this submission batch." at bounding box center [1162, 209] width 152 height 18
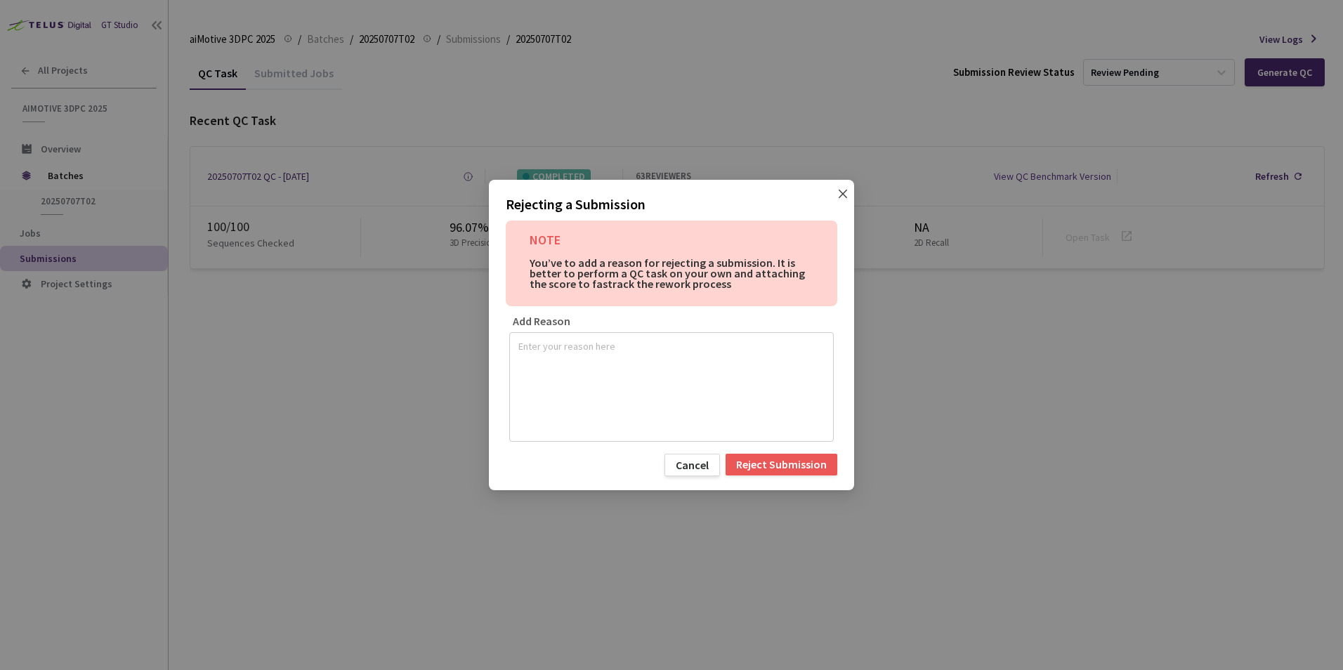
click at [840, 195] on icon "close" at bounding box center [843, 193] width 11 height 11
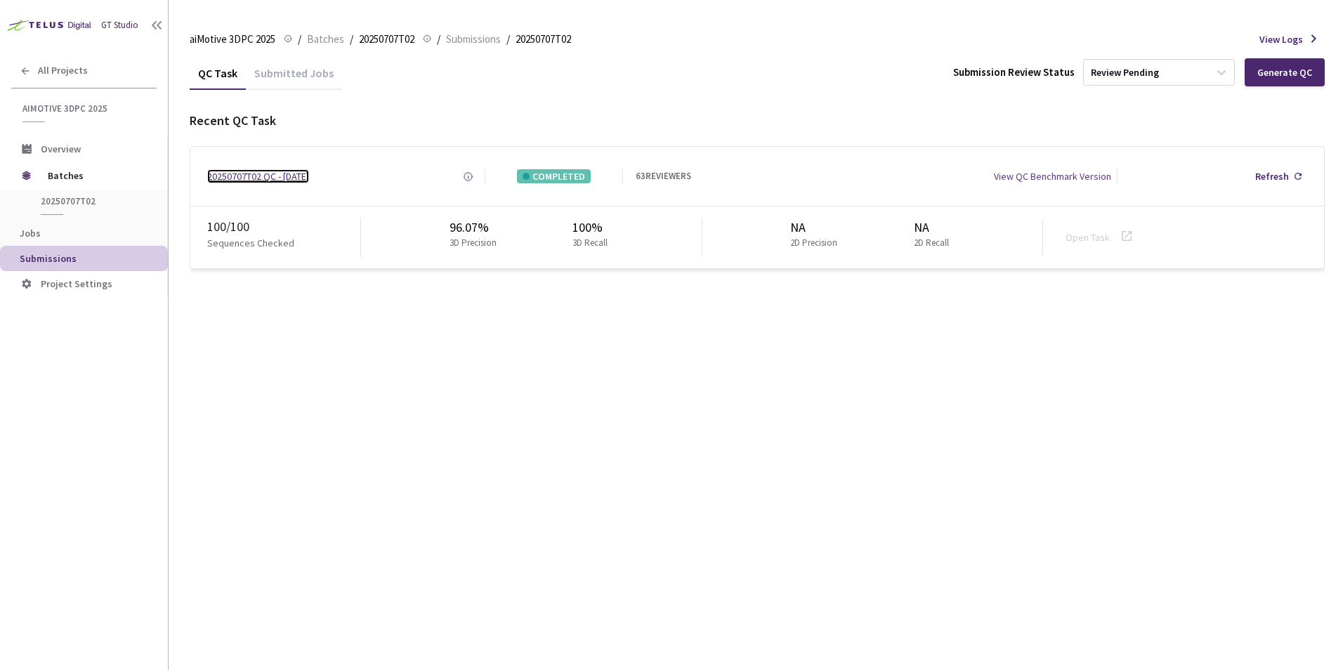
click at [309, 178] on div "20250707T02 QC - 18 Aug, 2025" at bounding box center [258, 176] width 102 height 14
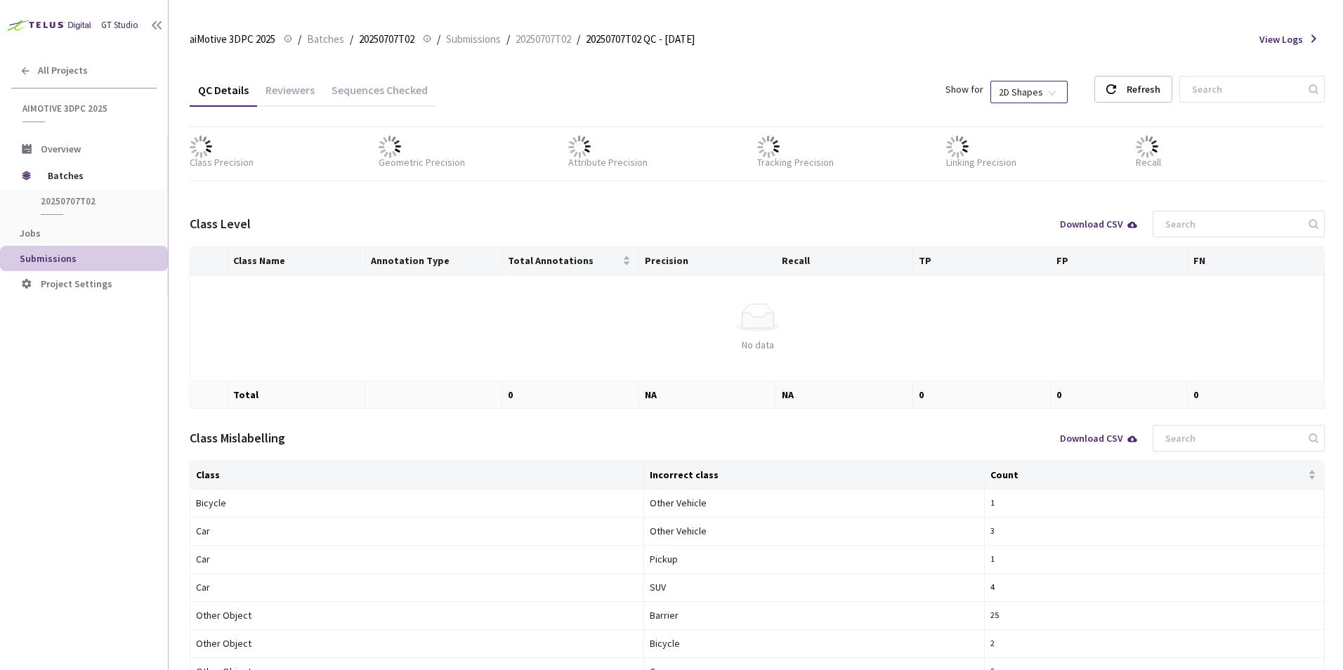
click at [1038, 94] on span "2D Shapes" at bounding box center [1029, 92] width 60 height 21
click at [1043, 116] on div "3D Shapes" at bounding box center [1043, 117] width 59 height 15
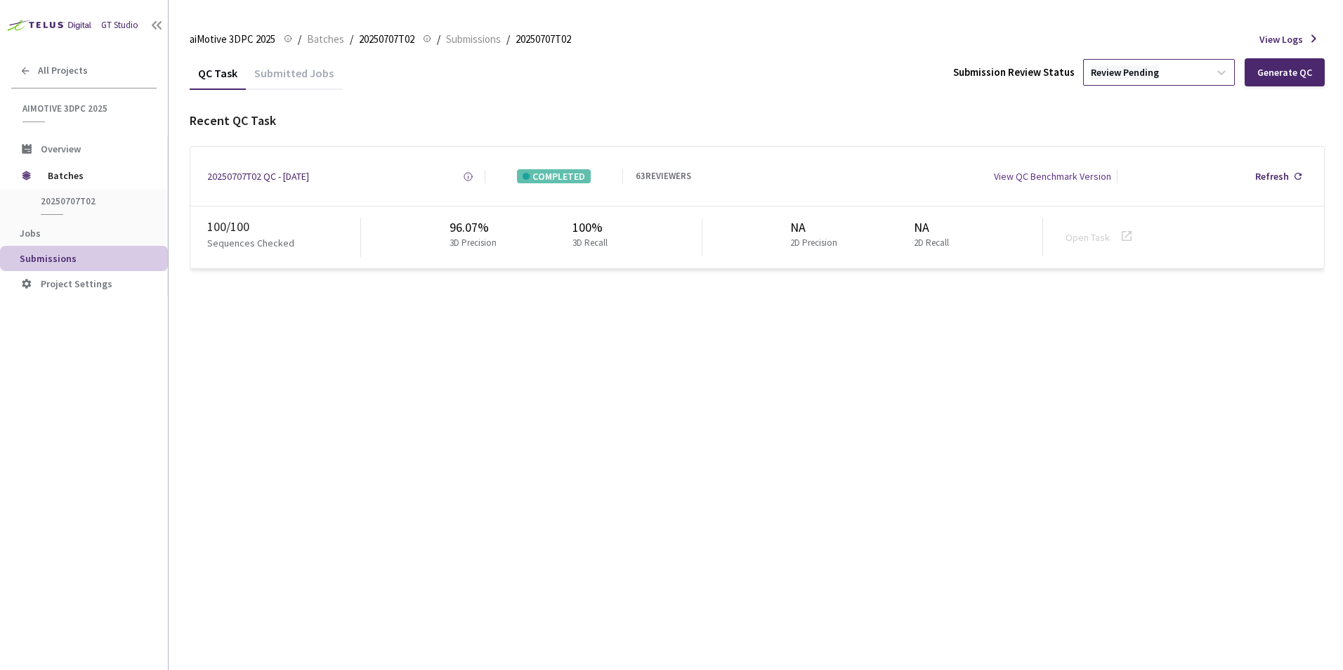
click at [1147, 70] on div "Review Pending" at bounding box center [1125, 72] width 68 height 13
click at [1156, 152] on p "Approve" at bounding box center [1162, 148] width 152 height 14
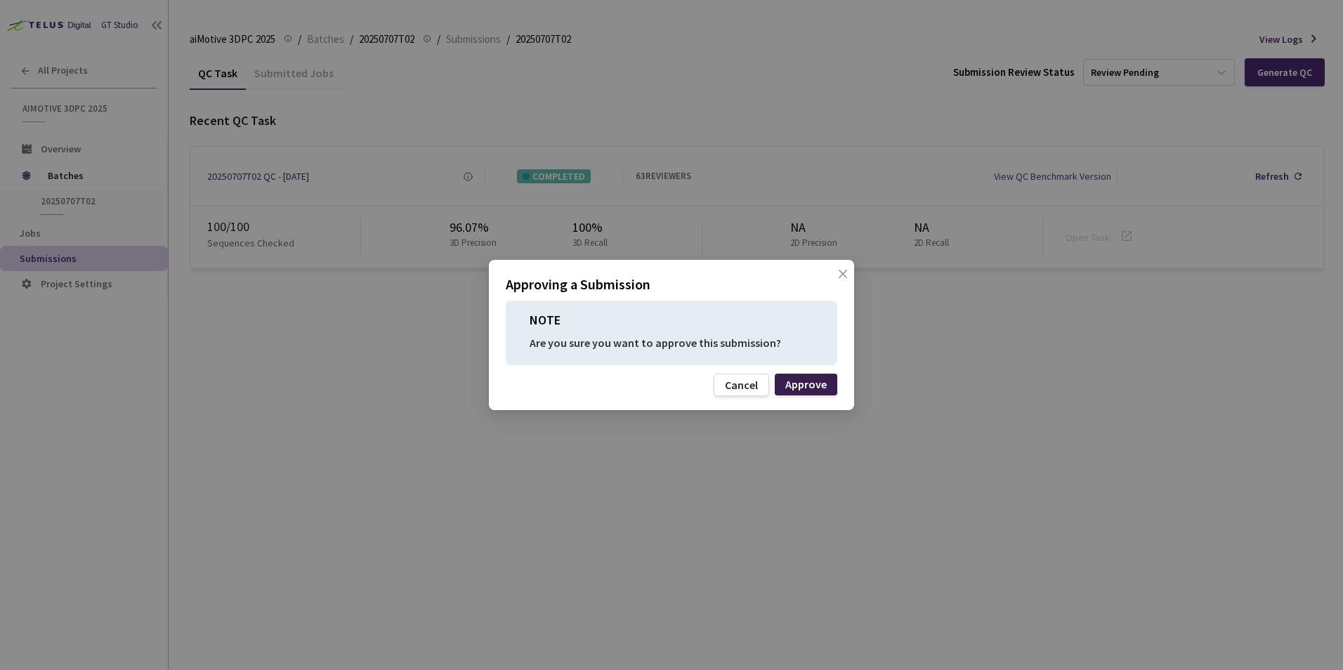
click at [821, 381] on div "Approve" at bounding box center [806, 384] width 41 height 11
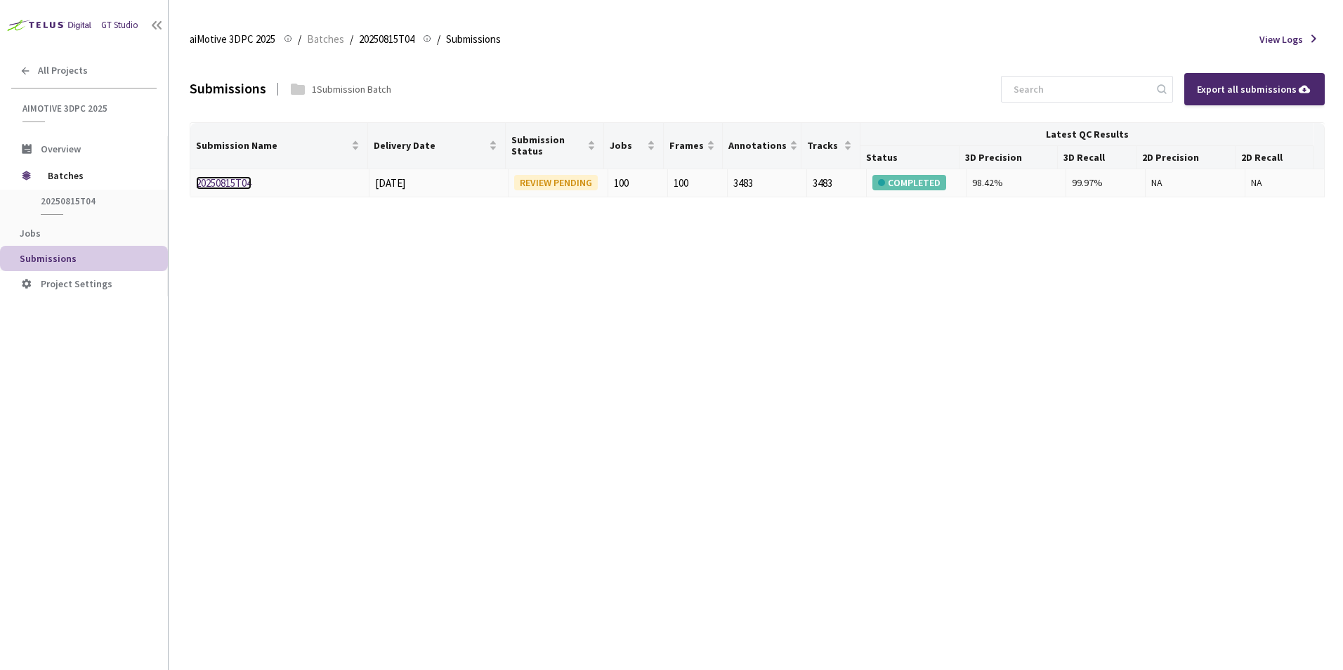
click at [214, 183] on link "20250815T04" at bounding box center [224, 182] width 56 height 13
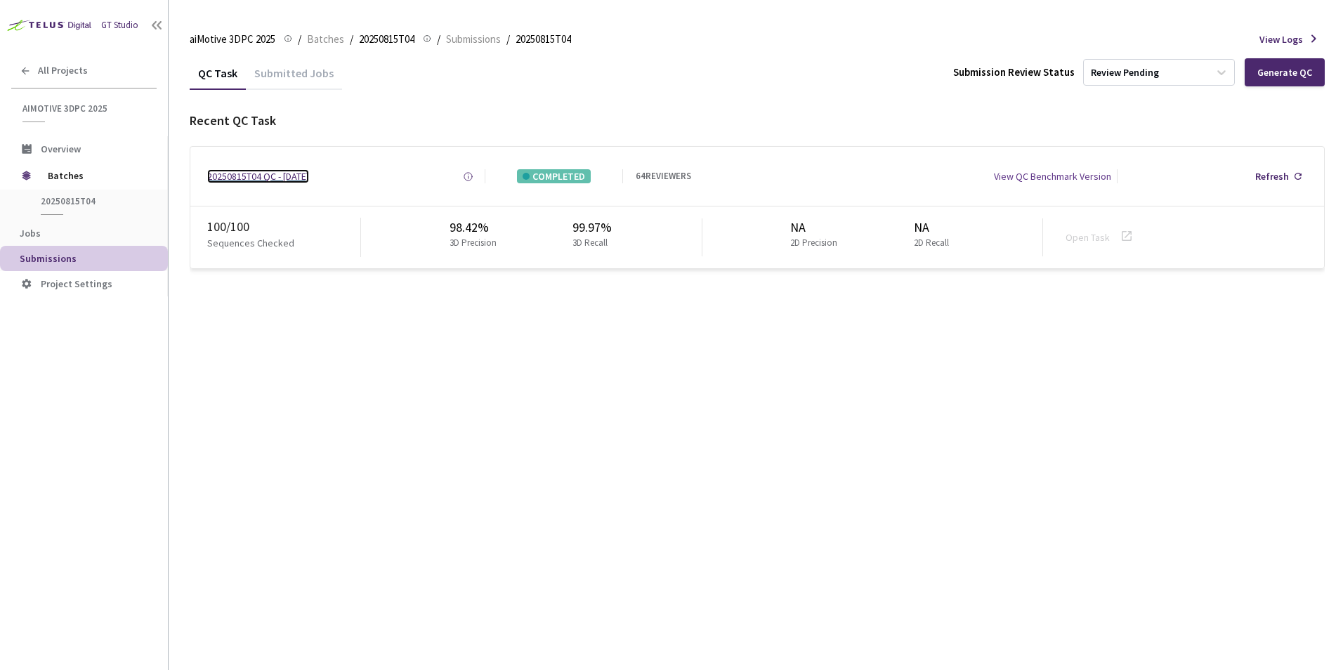
click at [299, 175] on div "20250815T04 QC - [DATE]" at bounding box center [258, 176] width 102 height 14
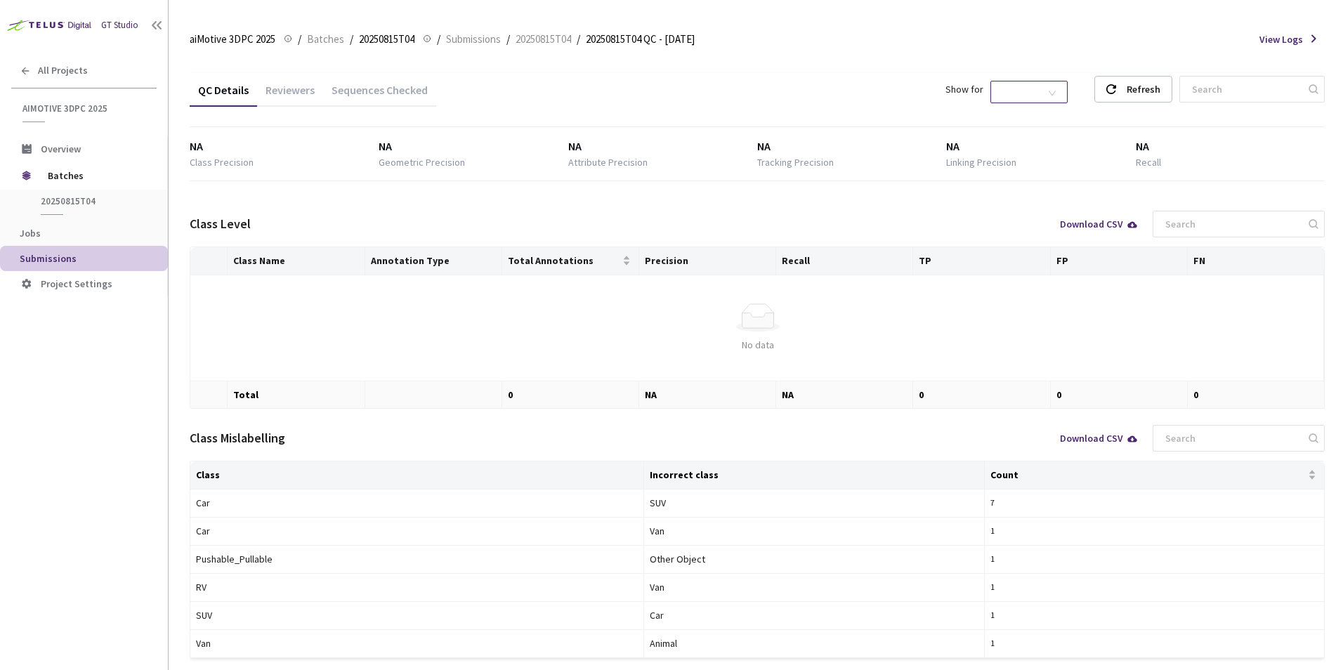
click at [1060, 93] on span "2D Shapes" at bounding box center [1029, 92] width 60 height 21
click at [1057, 115] on div "3D Shapes" at bounding box center [1043, 117] width 59 height 15
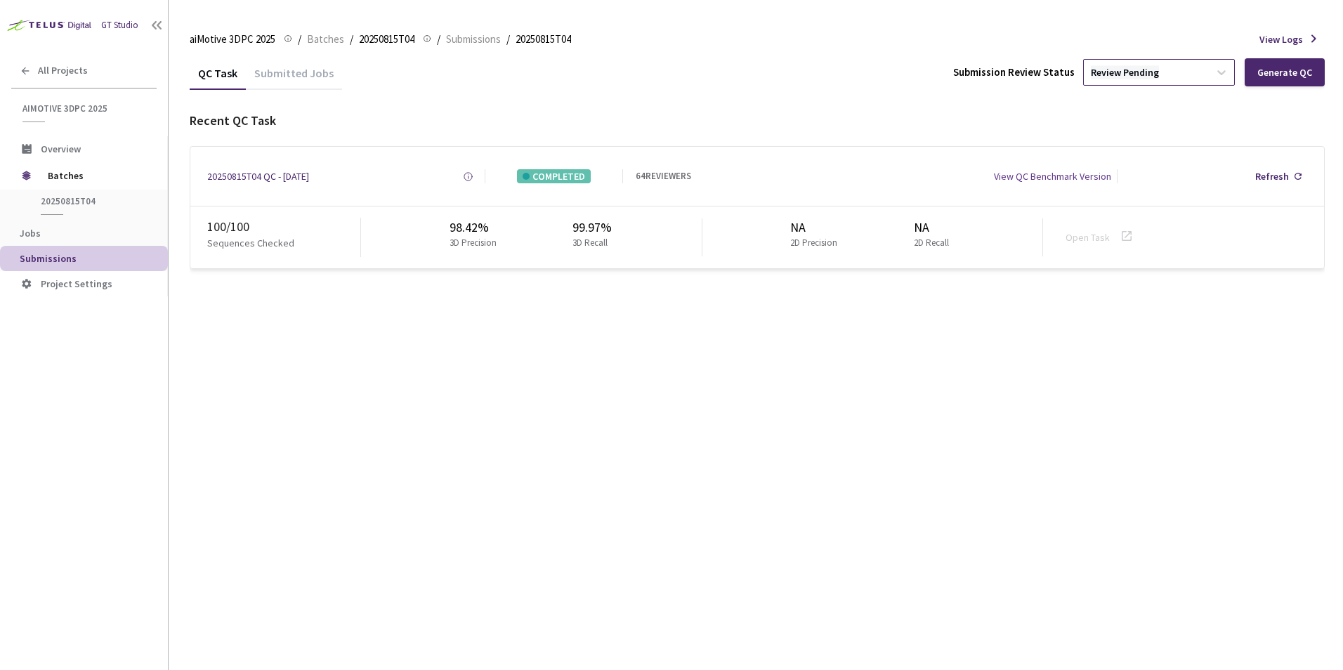
click at [1126, 69] on div "Review Pending" at bounding box center [1125, 72] width 68 height 13
click at [1142, 158] on div "Approve Approve submission batch for export." at bounding box center [1162, 160] width 152 height 38
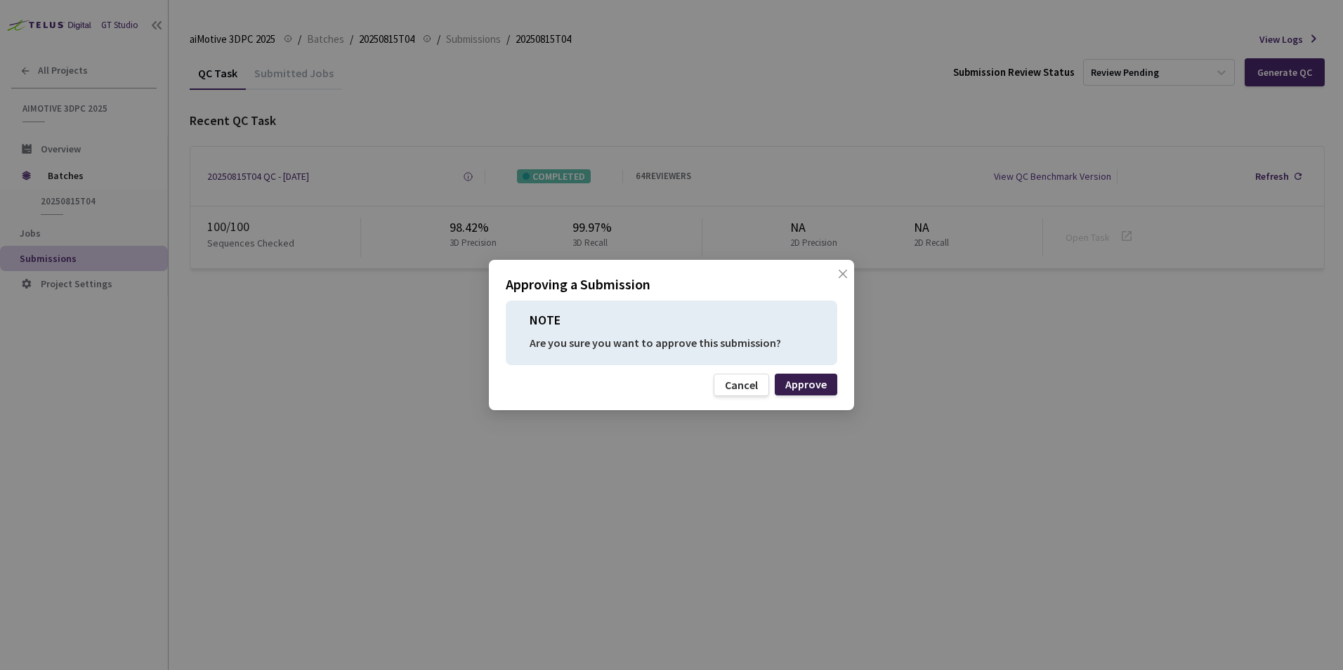
click at [823, 385] on div "Approve" at bounding box center [806, 384] width 41 height 11
